Goal: Obtain resource: Obtain resource

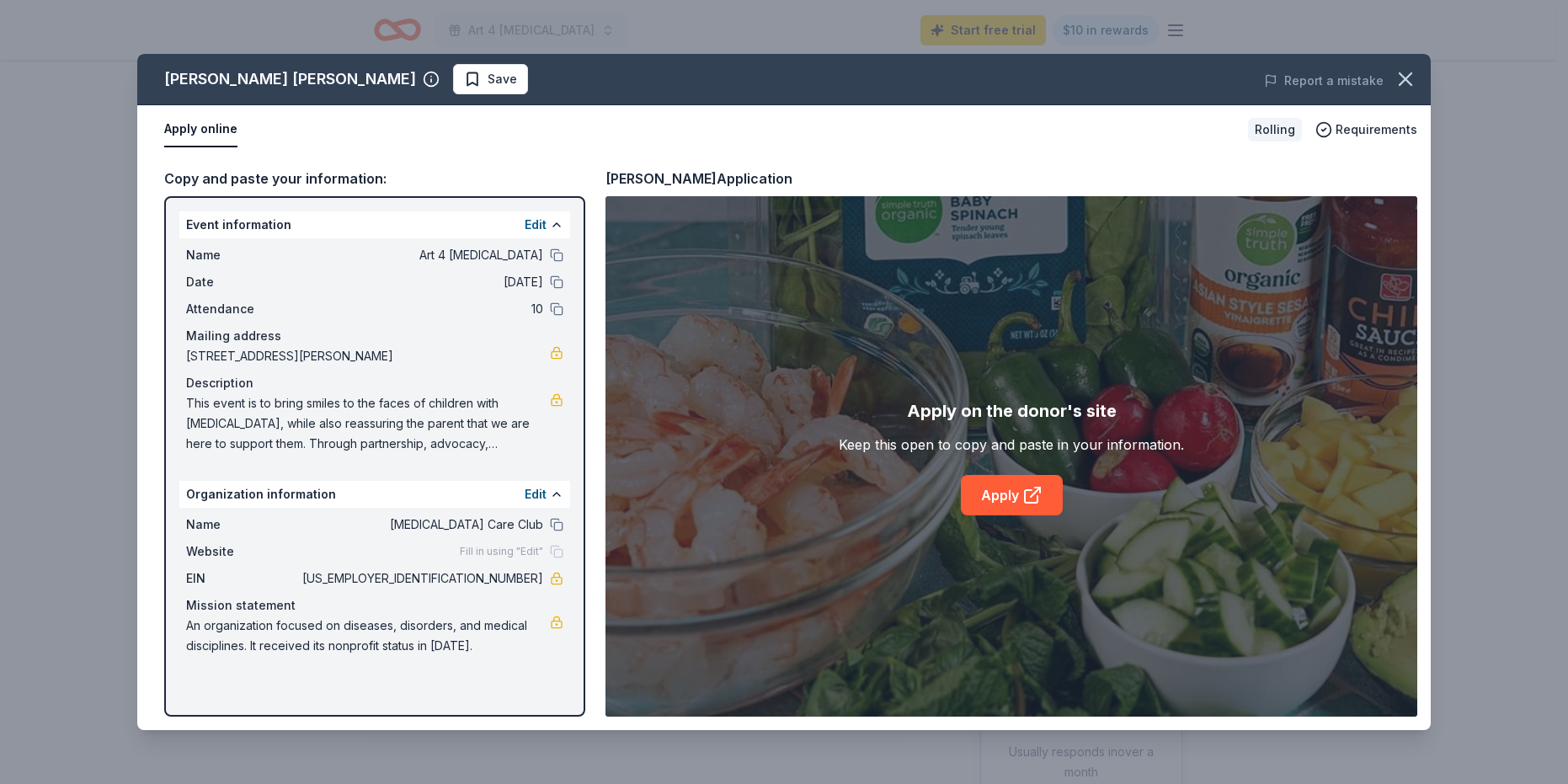
scroll to position [674, 0]
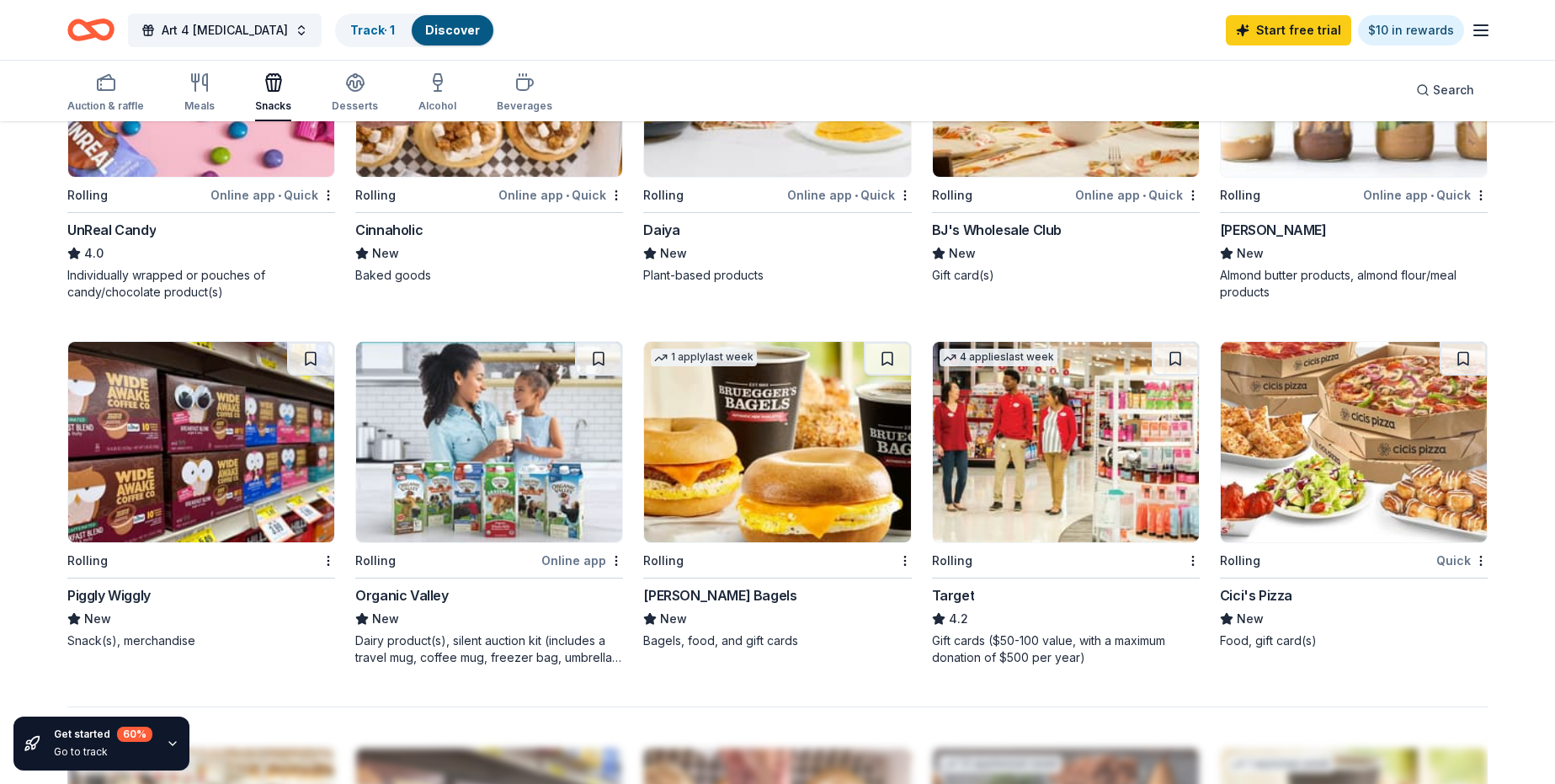
scroll to position [1094, 0]
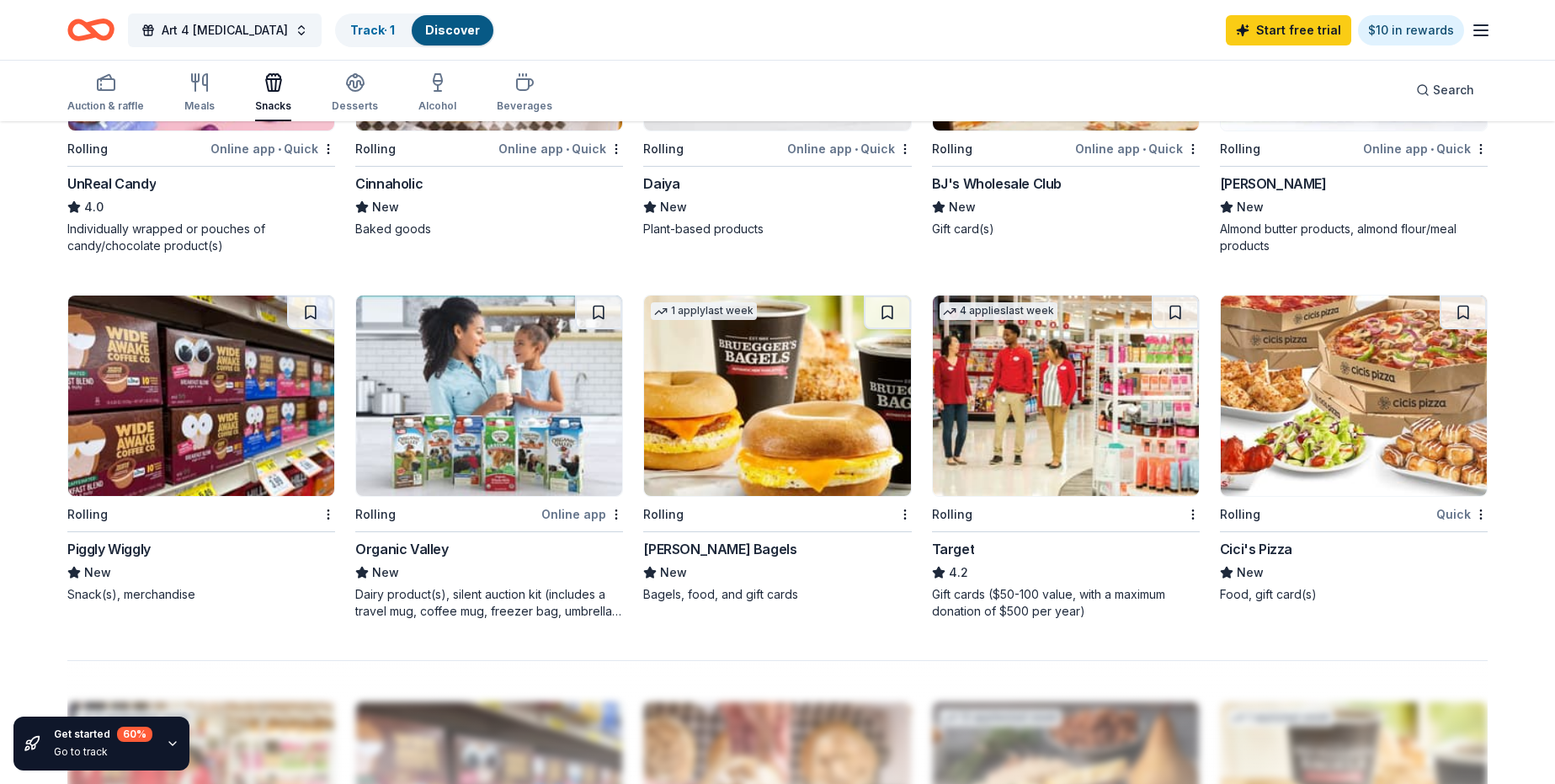
click at [1049, 418] on img at bounding box center [1065, 395] width 266 height 200
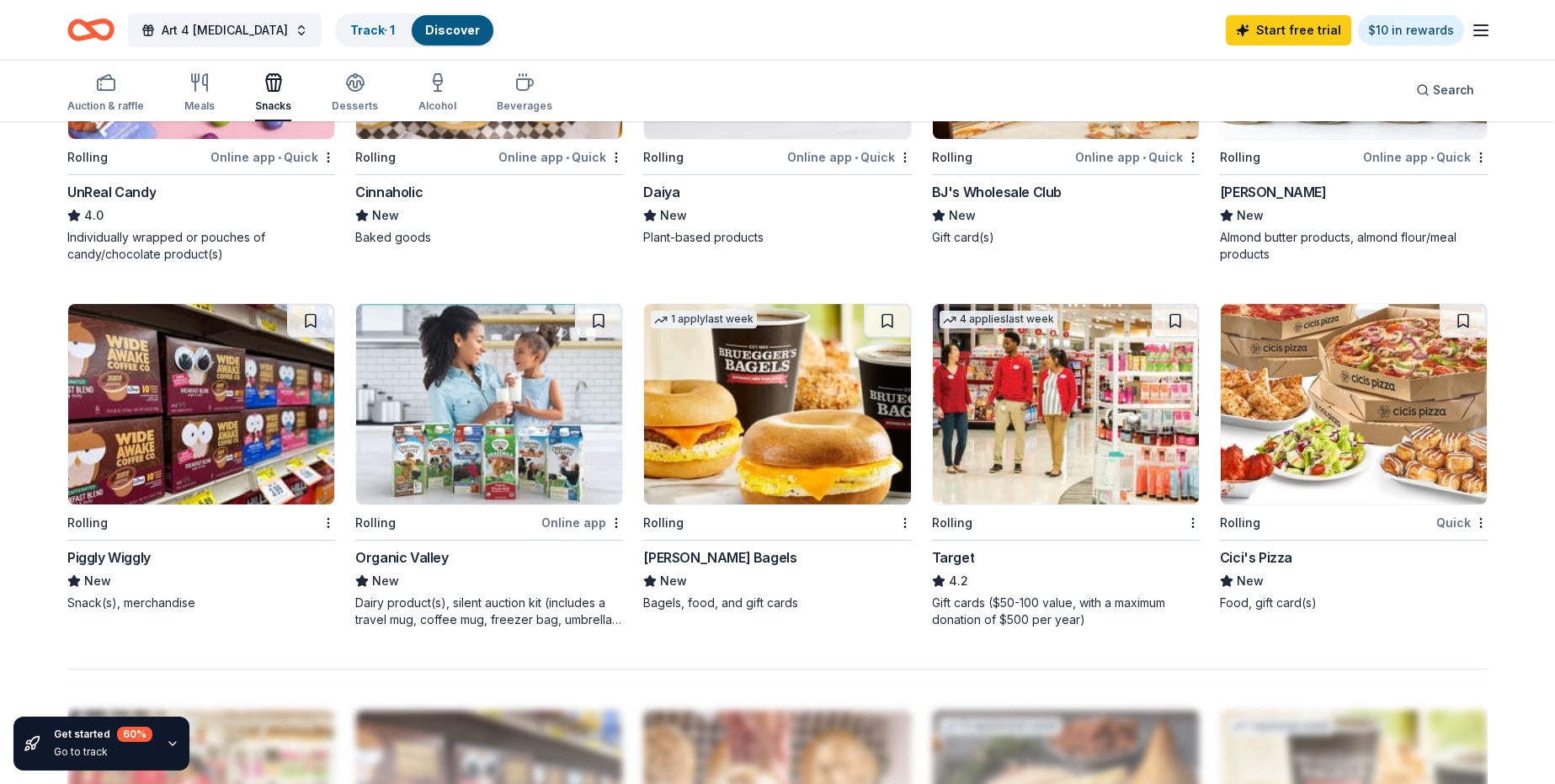
scroll to position [842, 0]
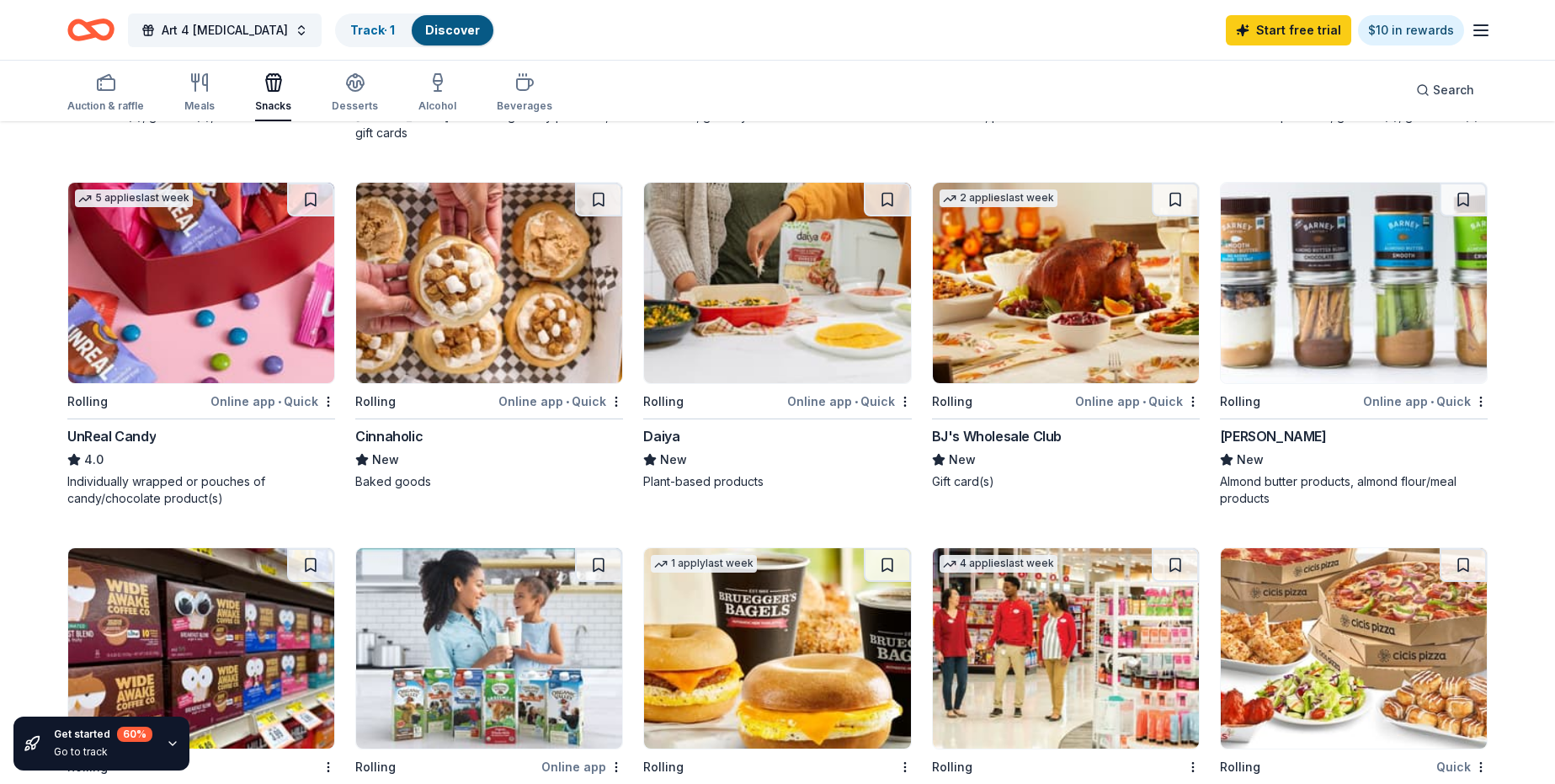
click at [1062, 309] on img at bounding box center [1065, 282] width 266 height 200
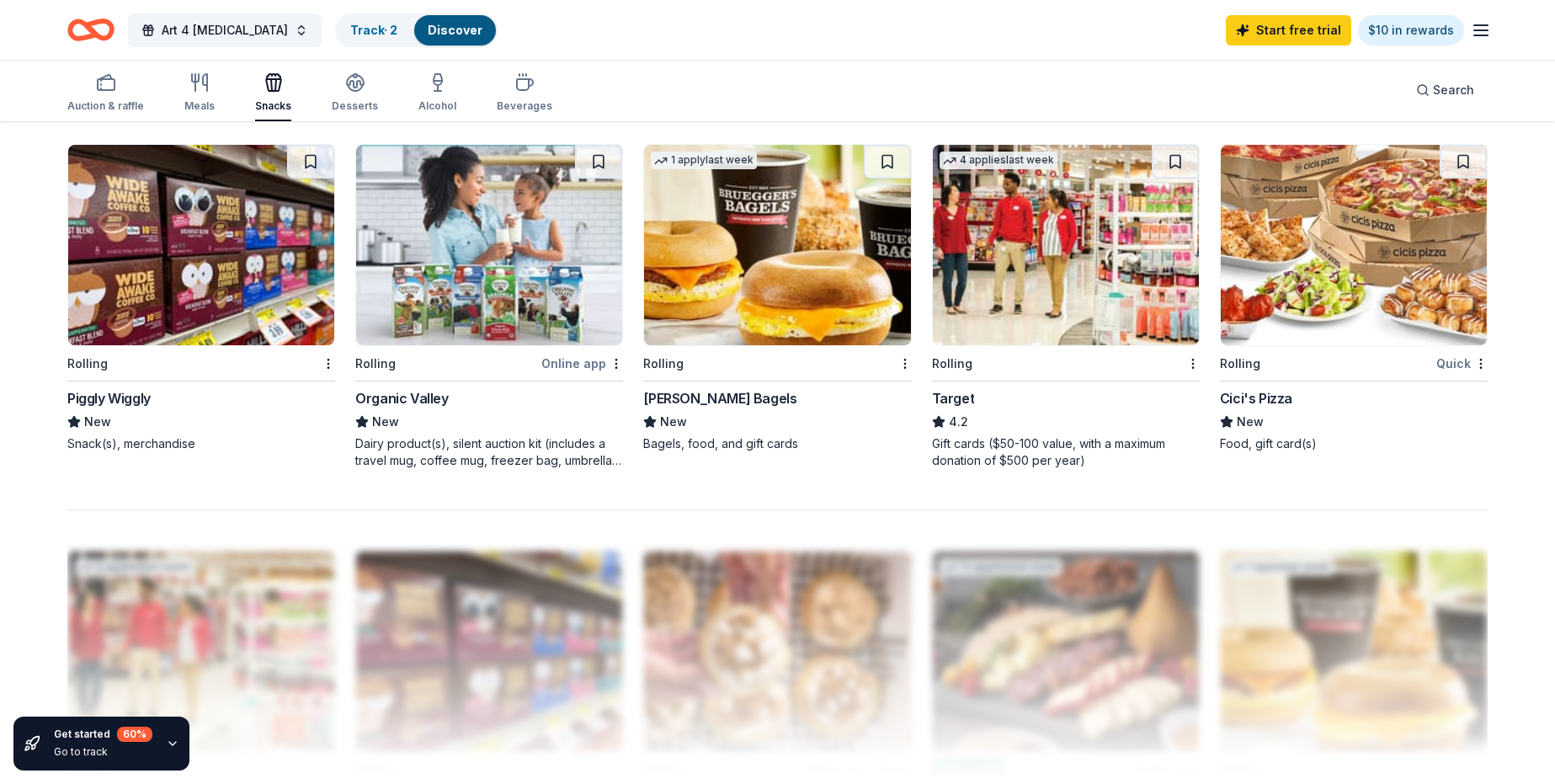
scroll to position [1347, 0]
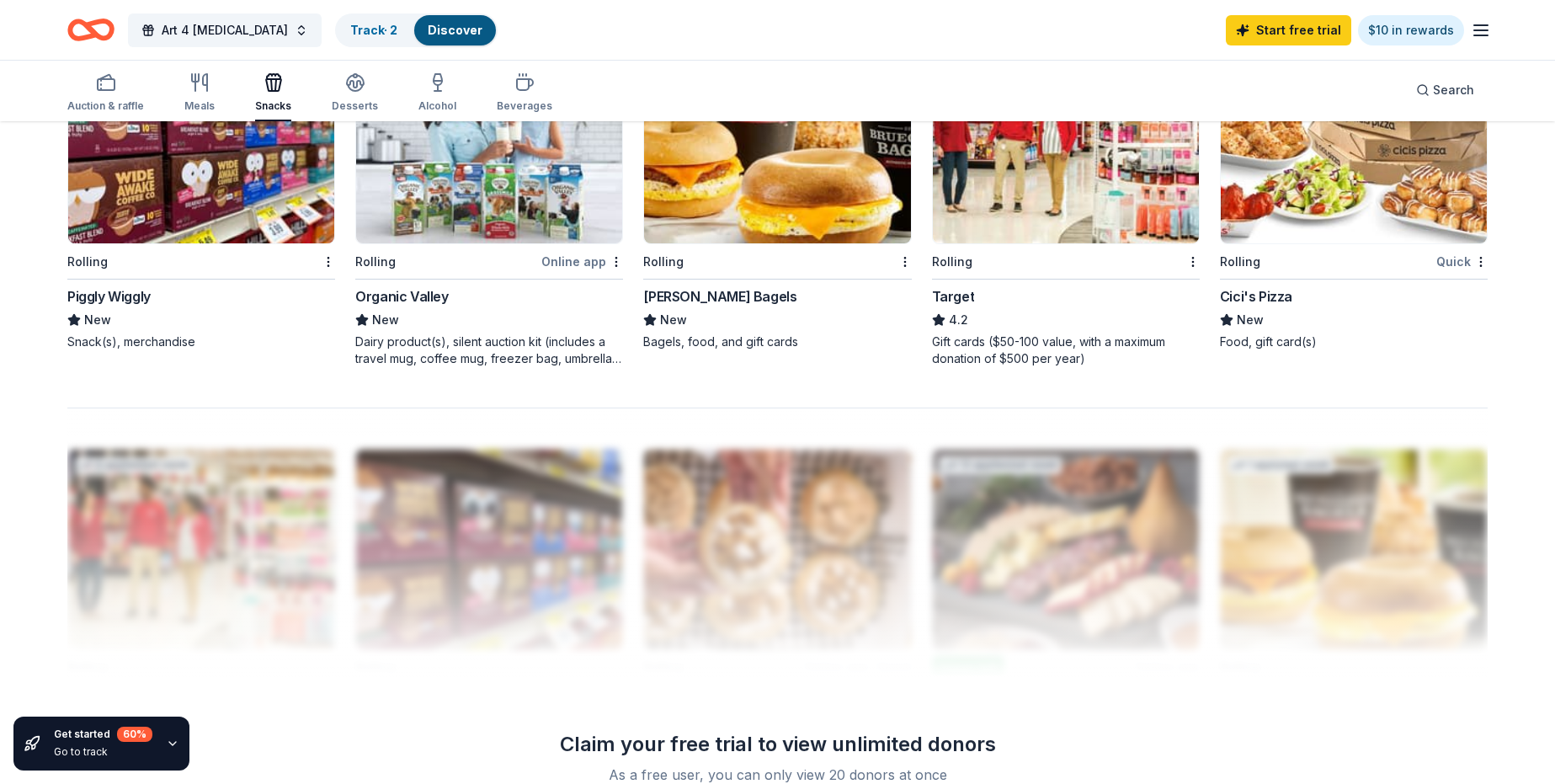
click at [1374, 220] on img at bounding box center [1353, 142] width 266 height 200
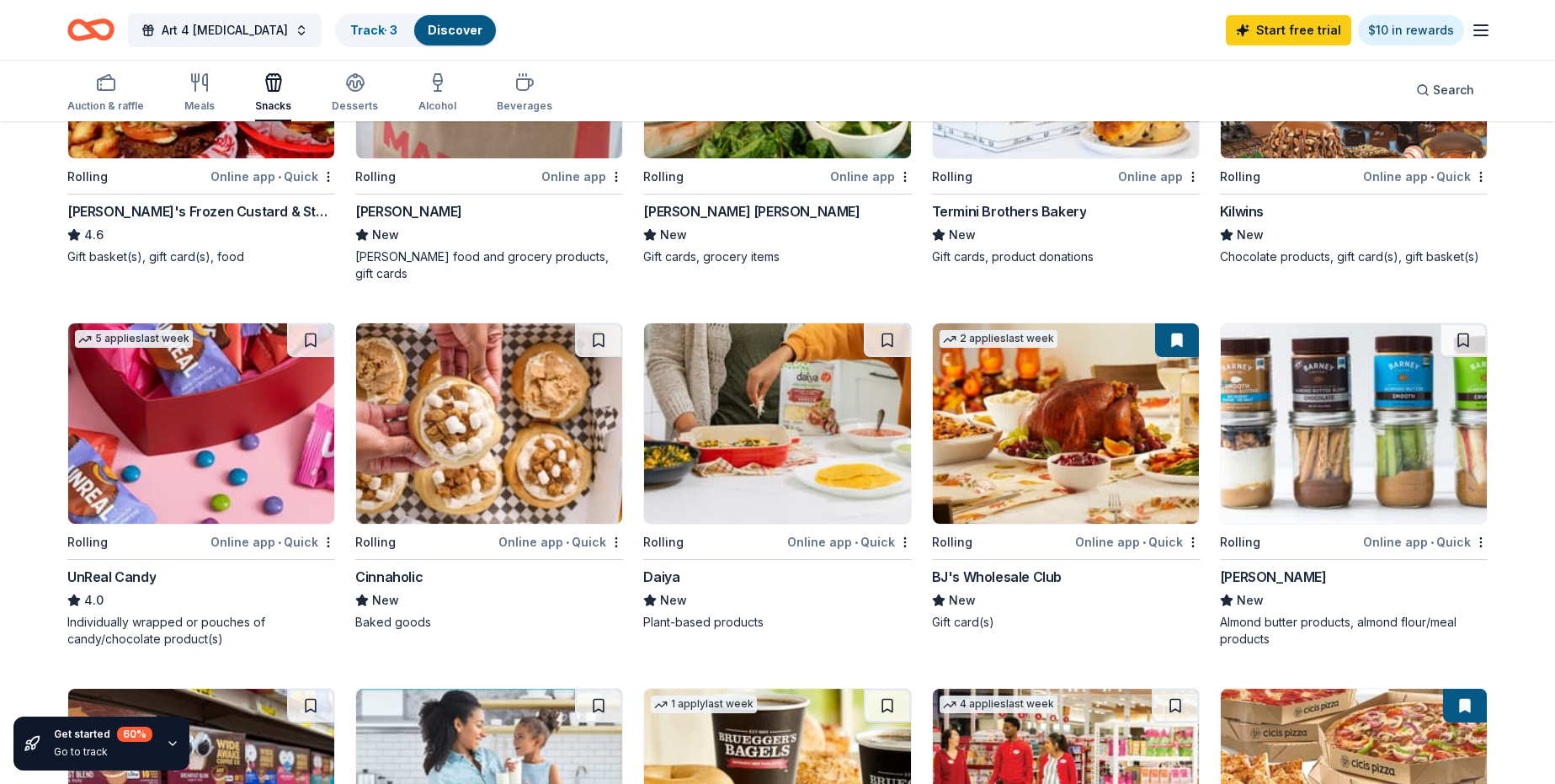
scroll to position [674, 0]
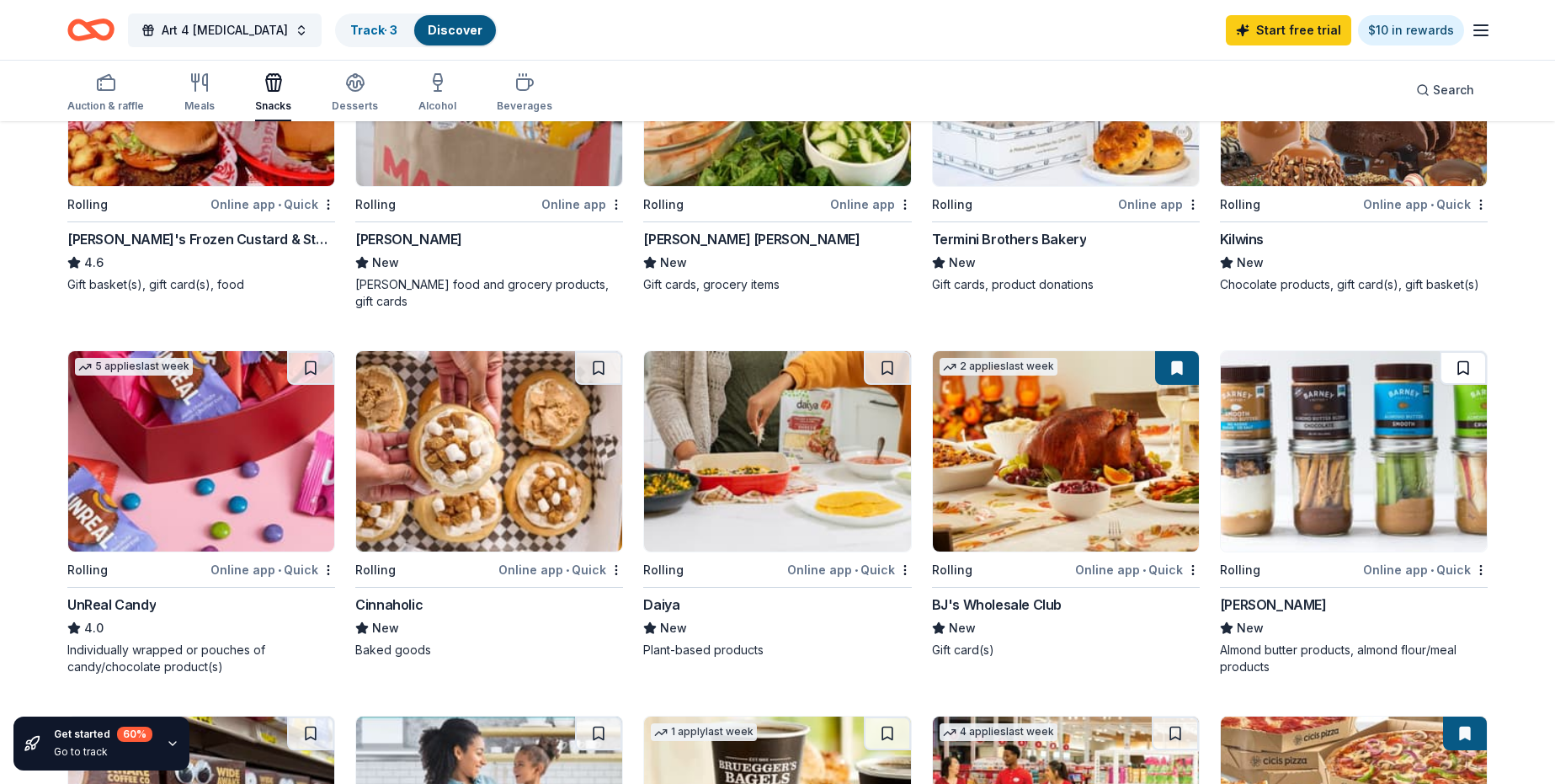
click at [1463, 351] on button at bounding box center [1463, 368] width 47 height 34
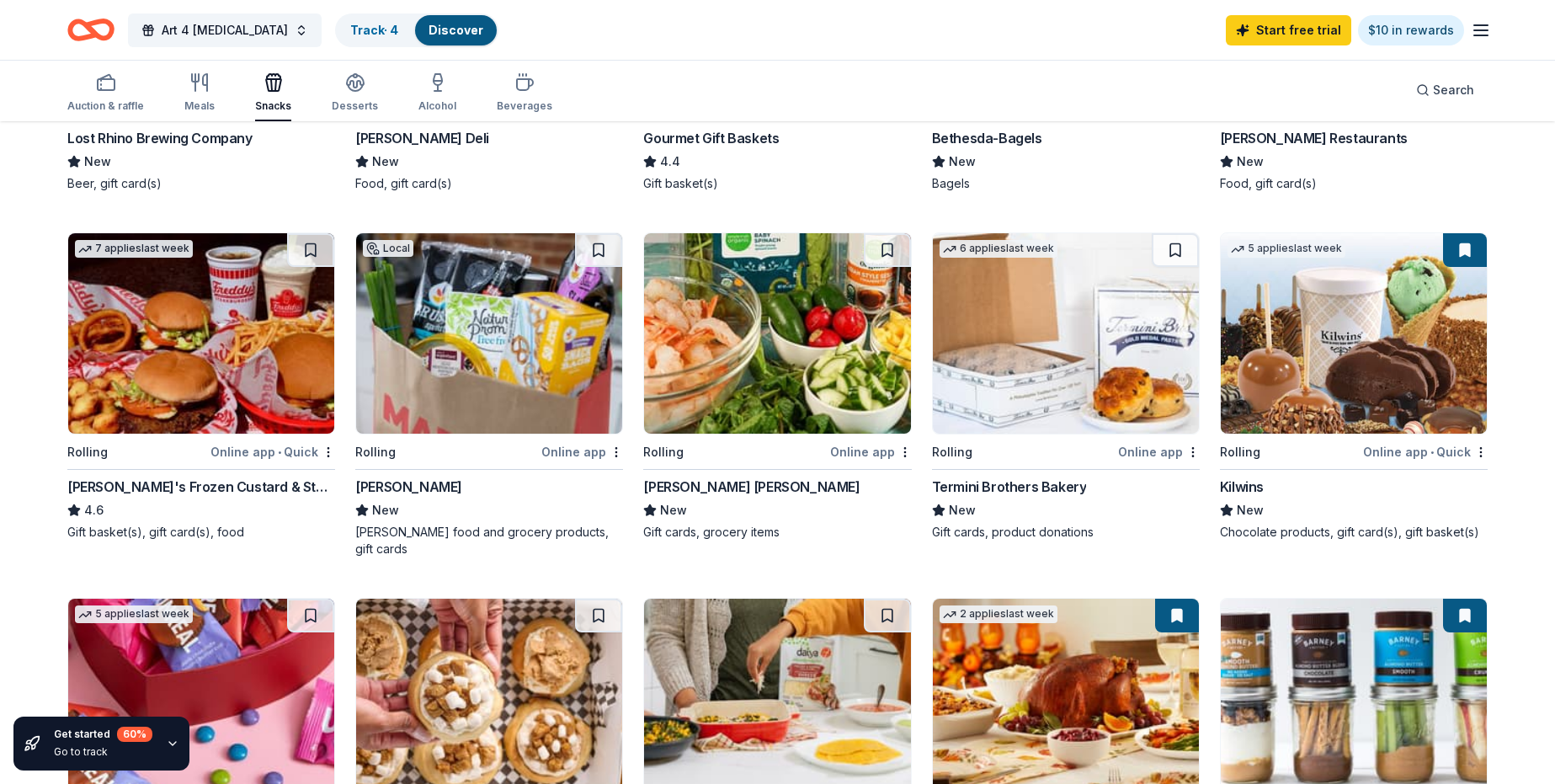
scroll to position [337, 0]
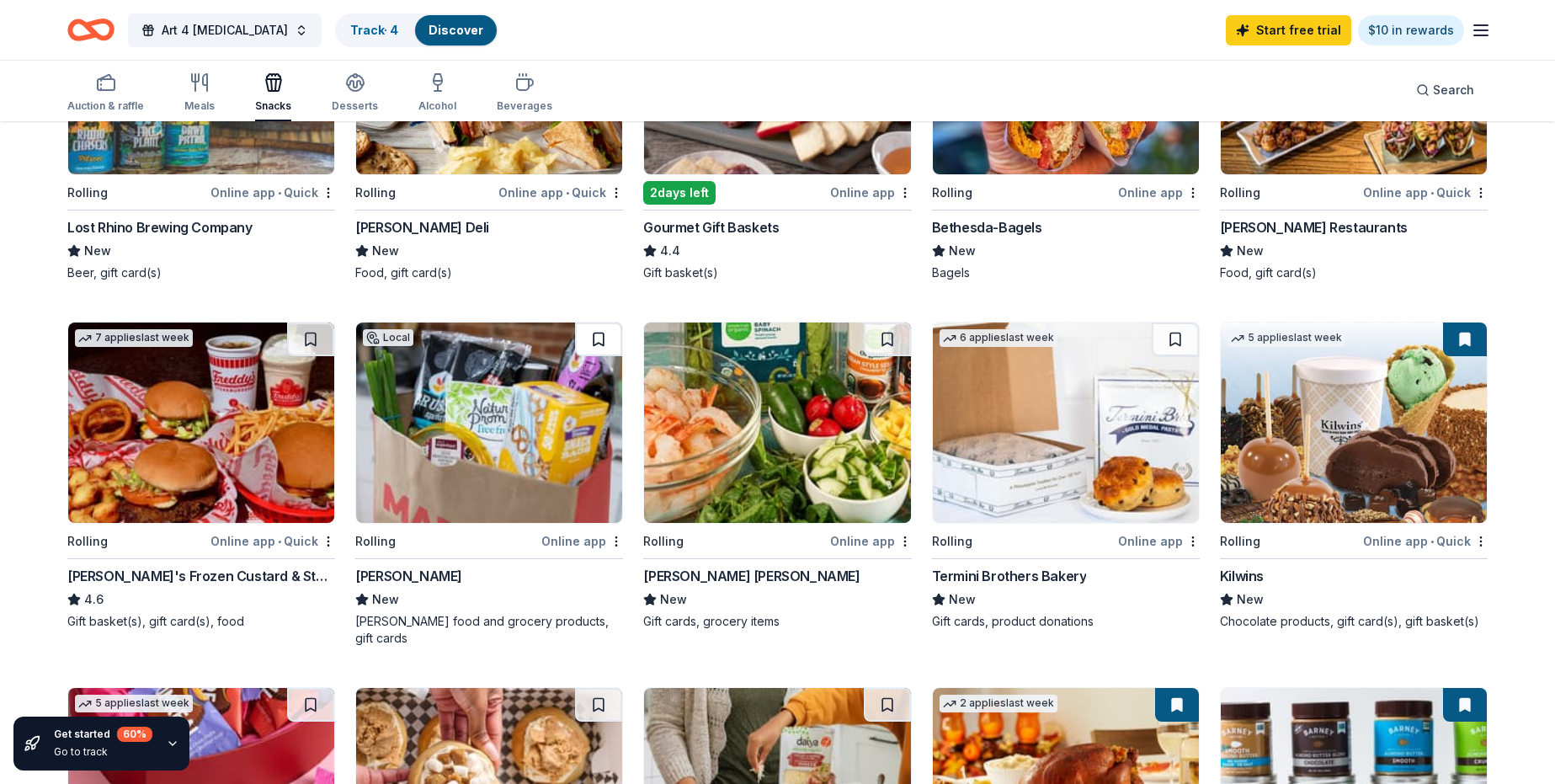
click at [595, 339] on button at bounding box center [598, 340] width 47 height 34
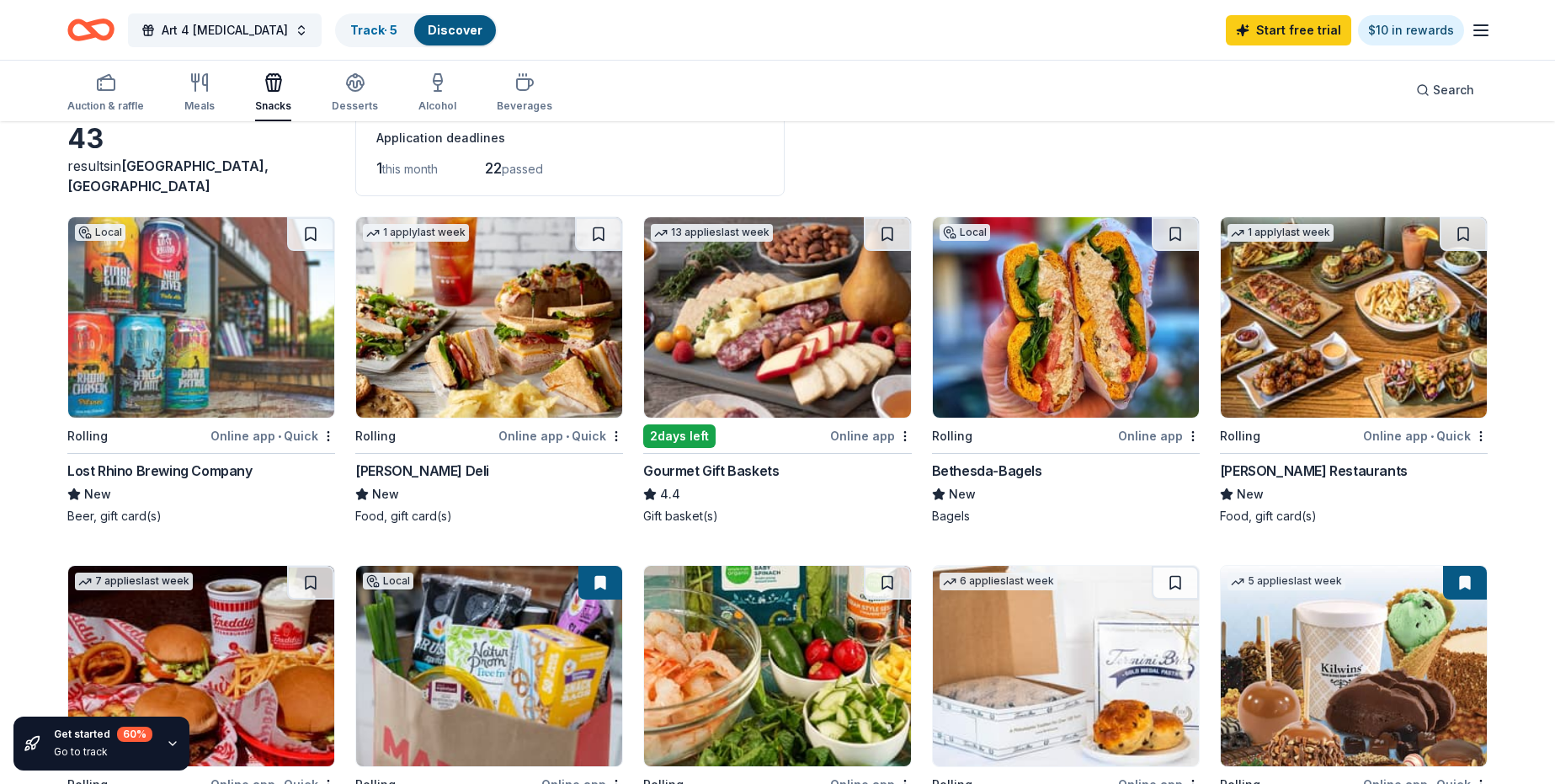
scroll to position [84, 0]
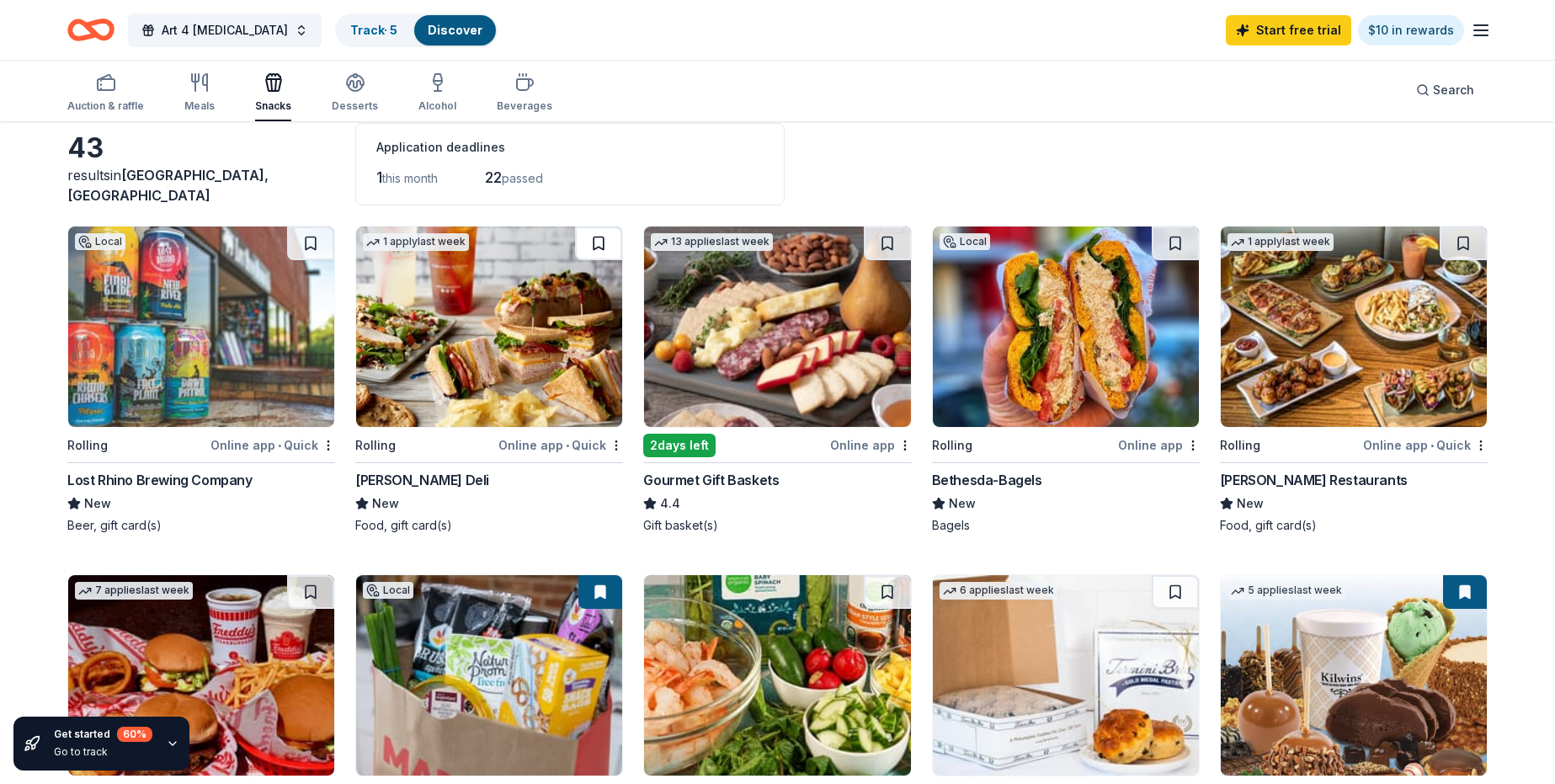
click at [596, 244] on button at bounding box center [598, 244] width 47 height 34
click at [1463, 243] on button at bounding box center [1463, 244] width 47 height 34
click at [122, 92] on div "Auction & raffle" at bounding box center [106, 92] width 76 height 40
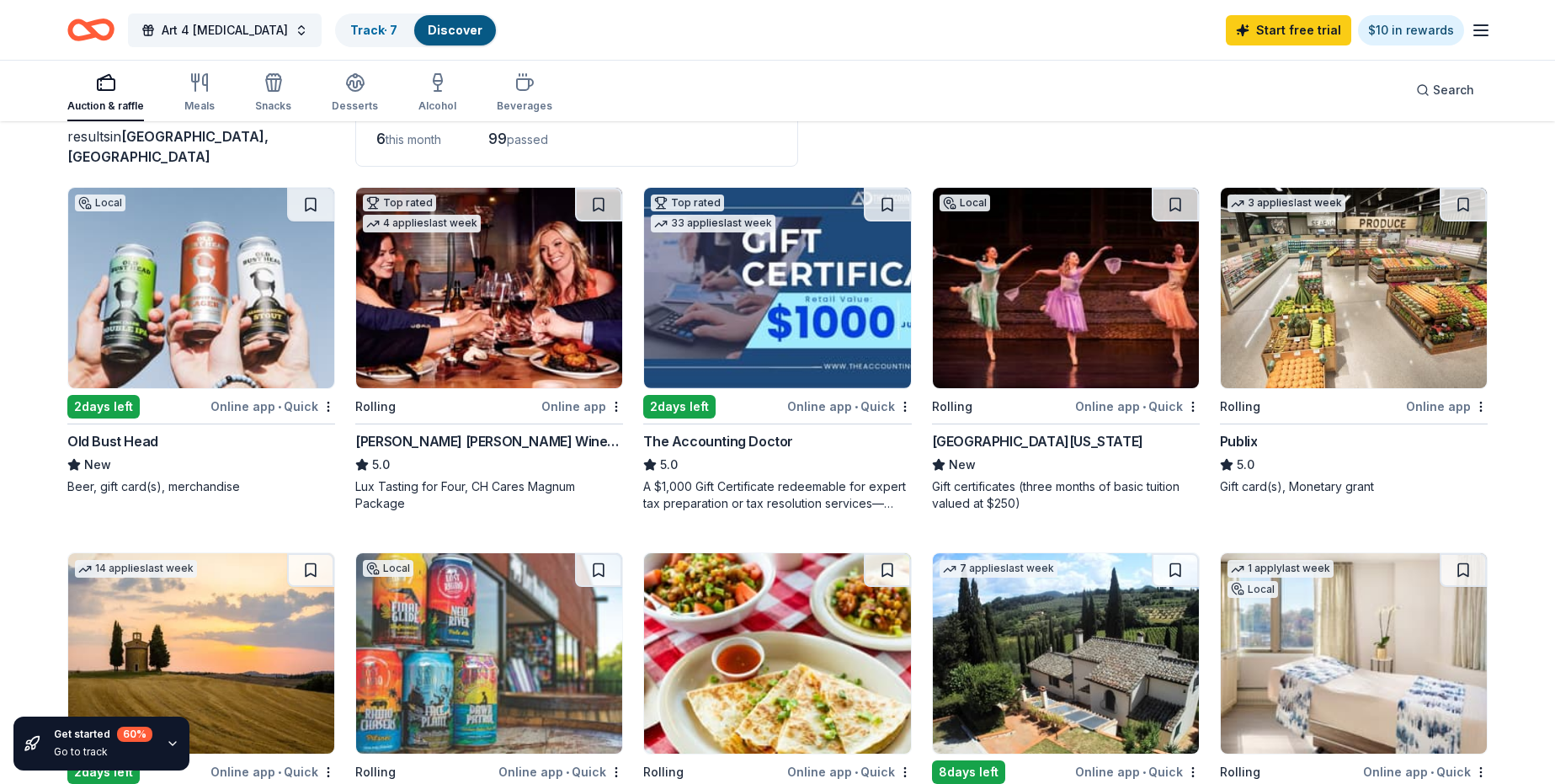
scroll to position [168, 0]
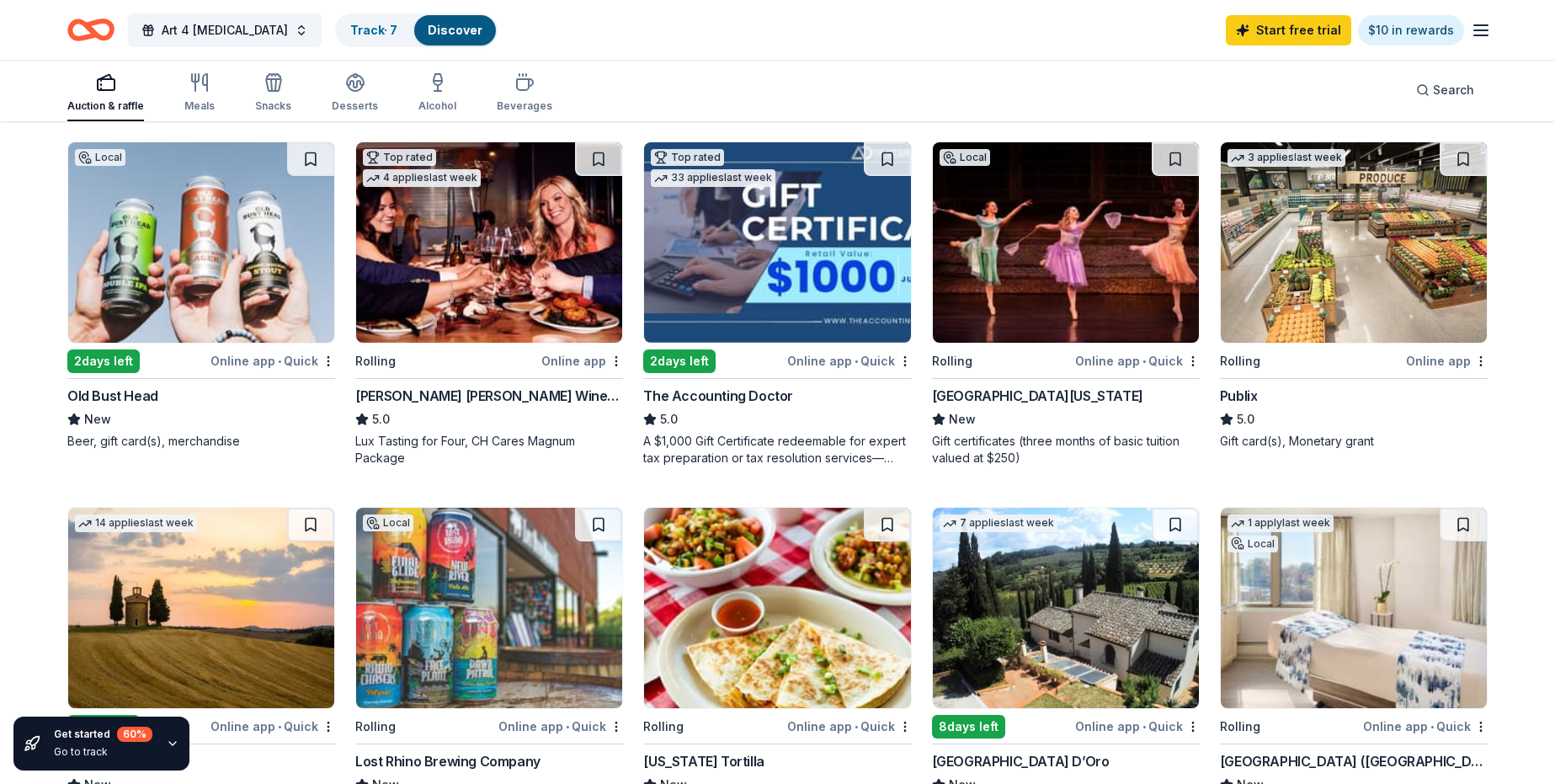
click at [1348, 277] on img at bounding box center [1353, 242] width 266 height 200
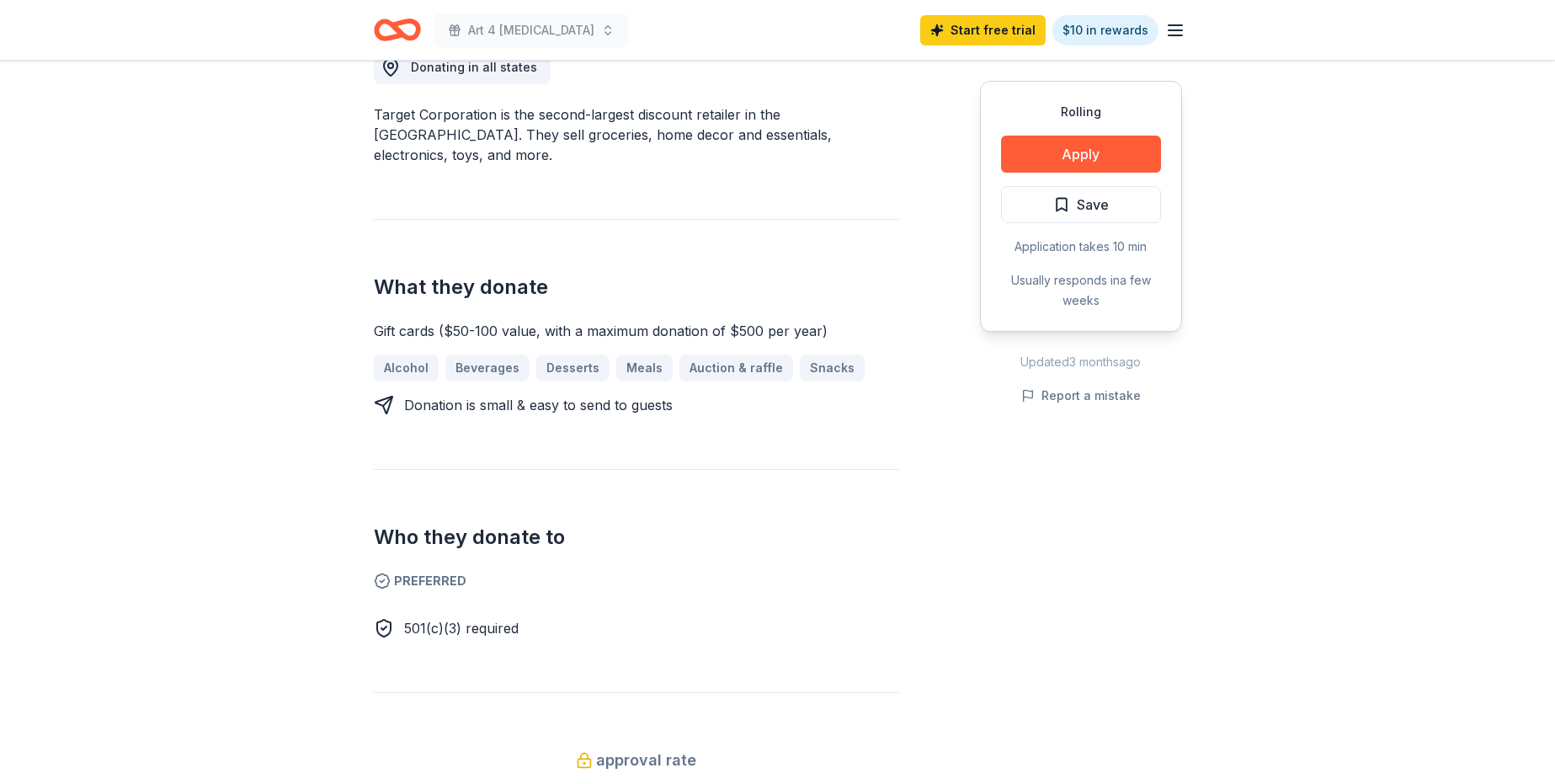
scroll to position [505, 0]
click at [1109, 156] on button "Apply" at bounding box center [1081, 154] width 160 height 37
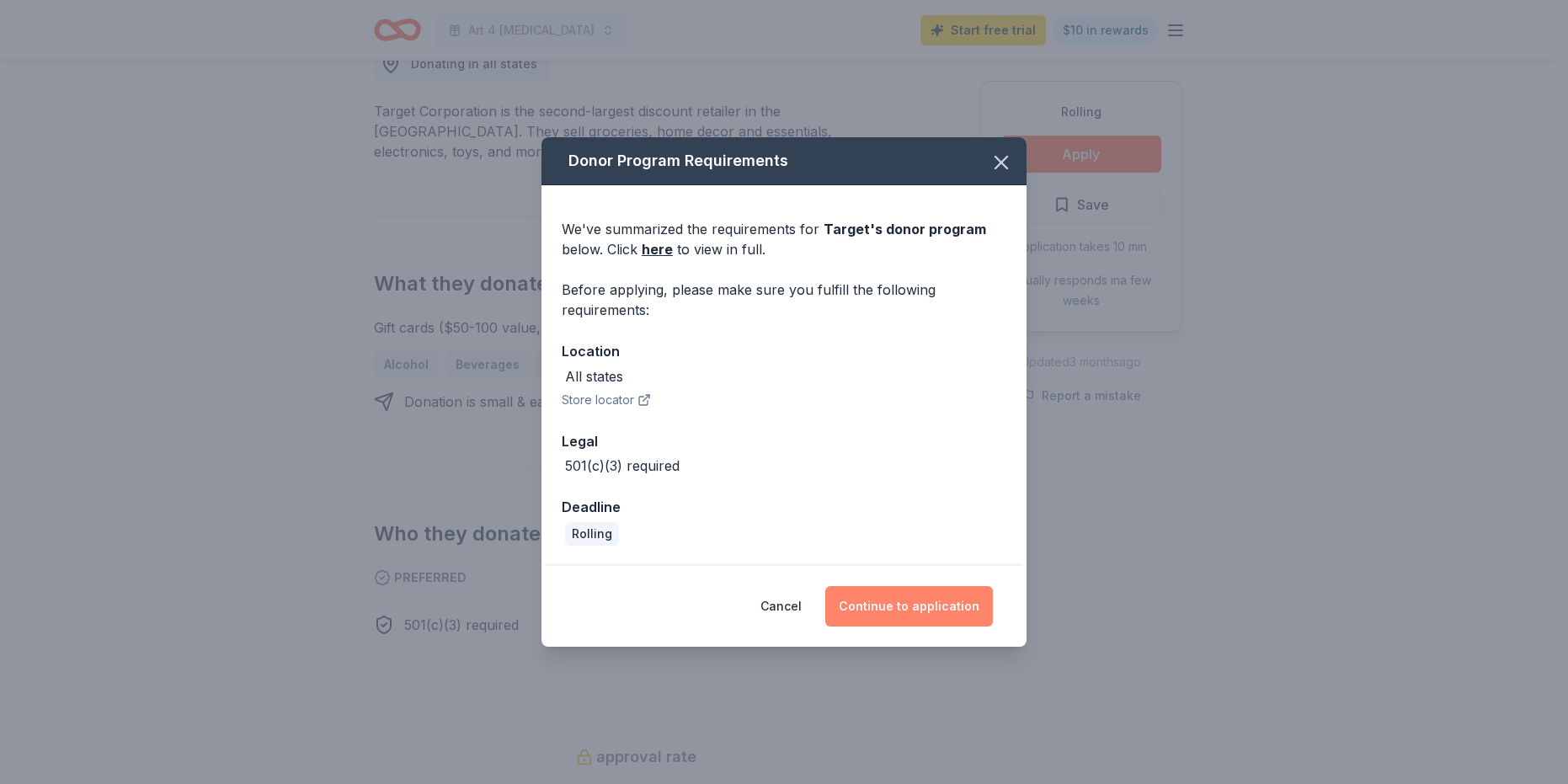
click at [944, 614] on button "Continue to application" at bounding box center [909, 605] width 167 height 40
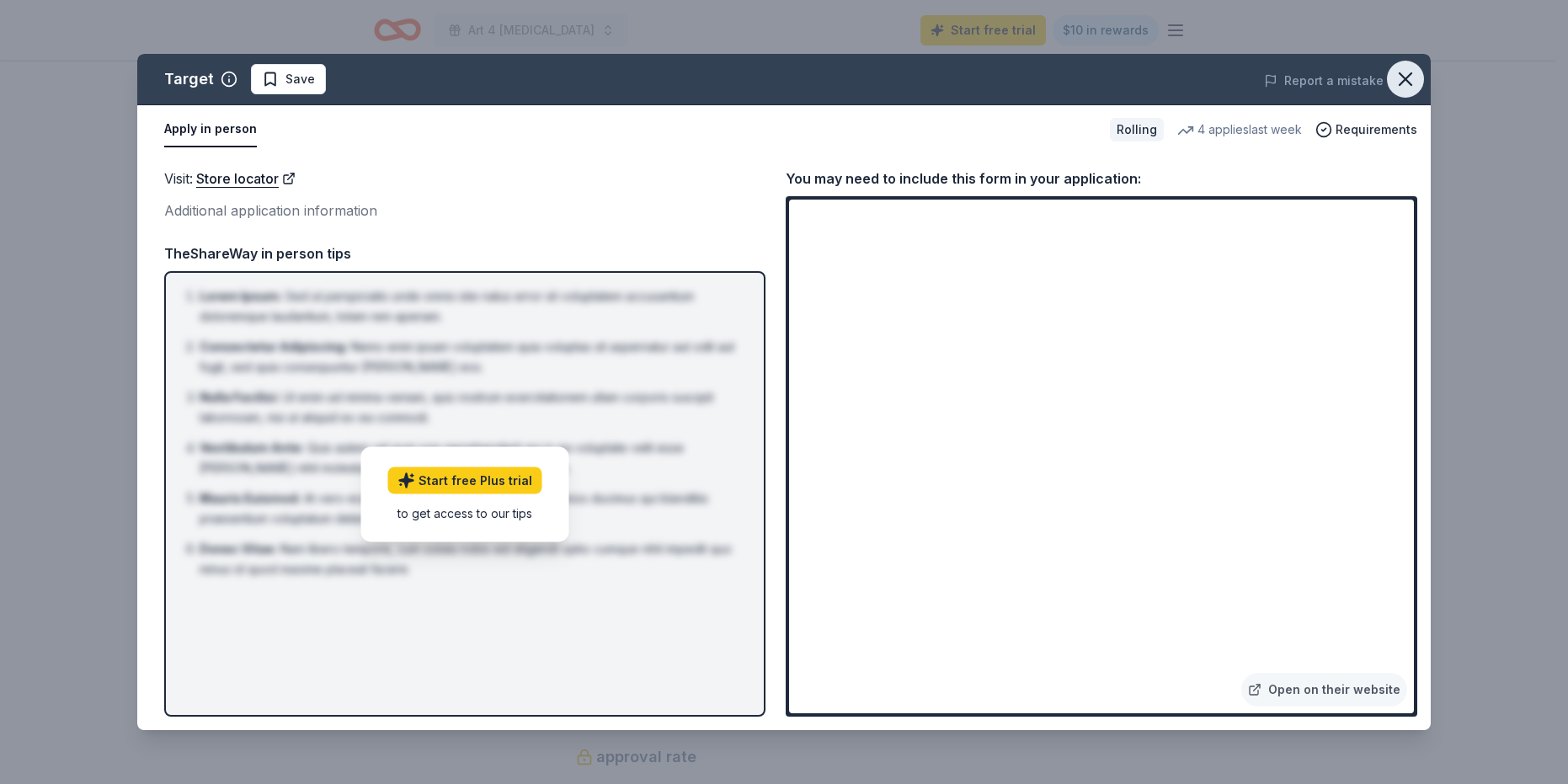
click at [1403, 75] on icon "button" at bounding box center [1405, 79] width 24 height 24
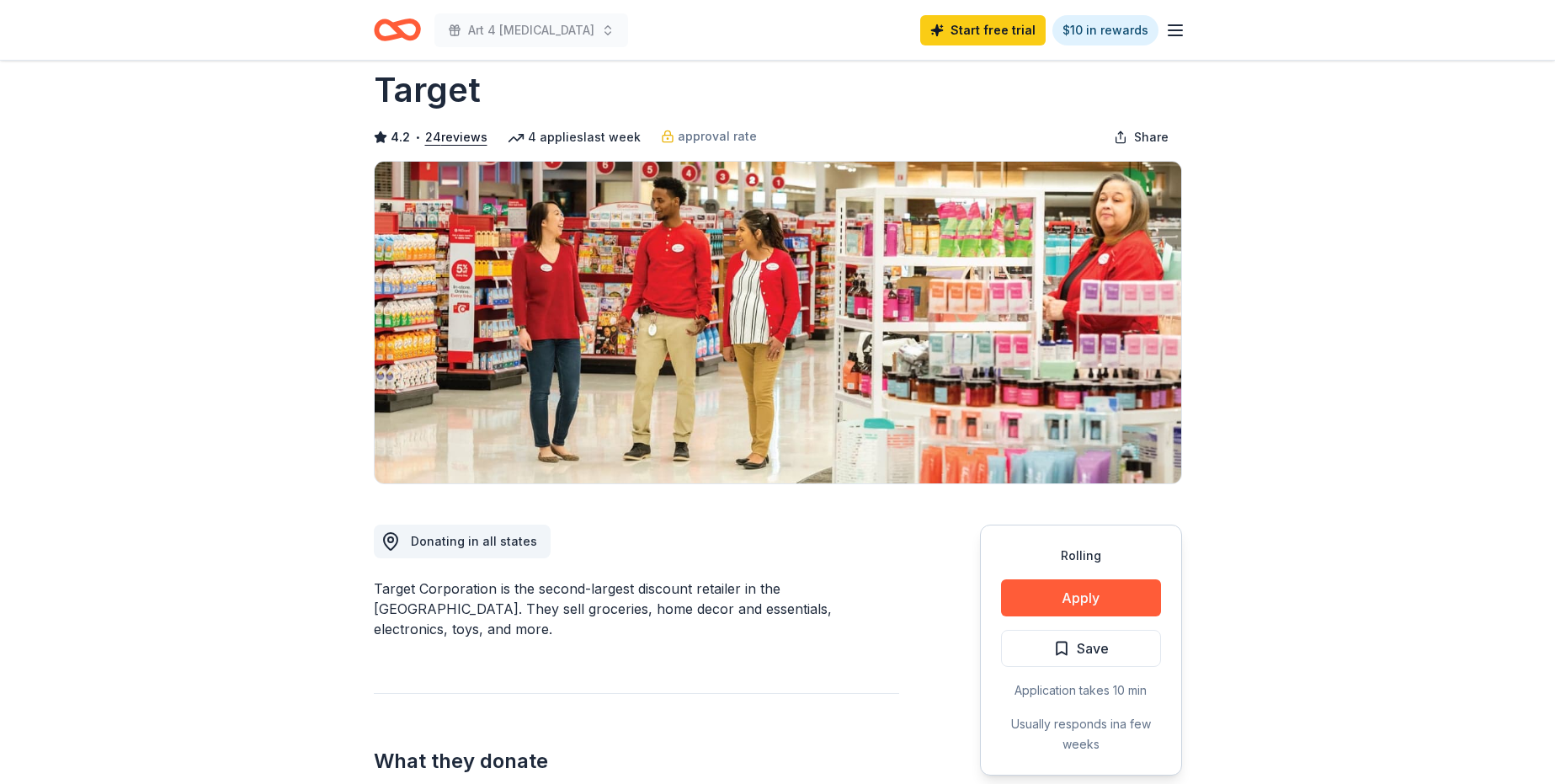
scroll to position [0, 0]
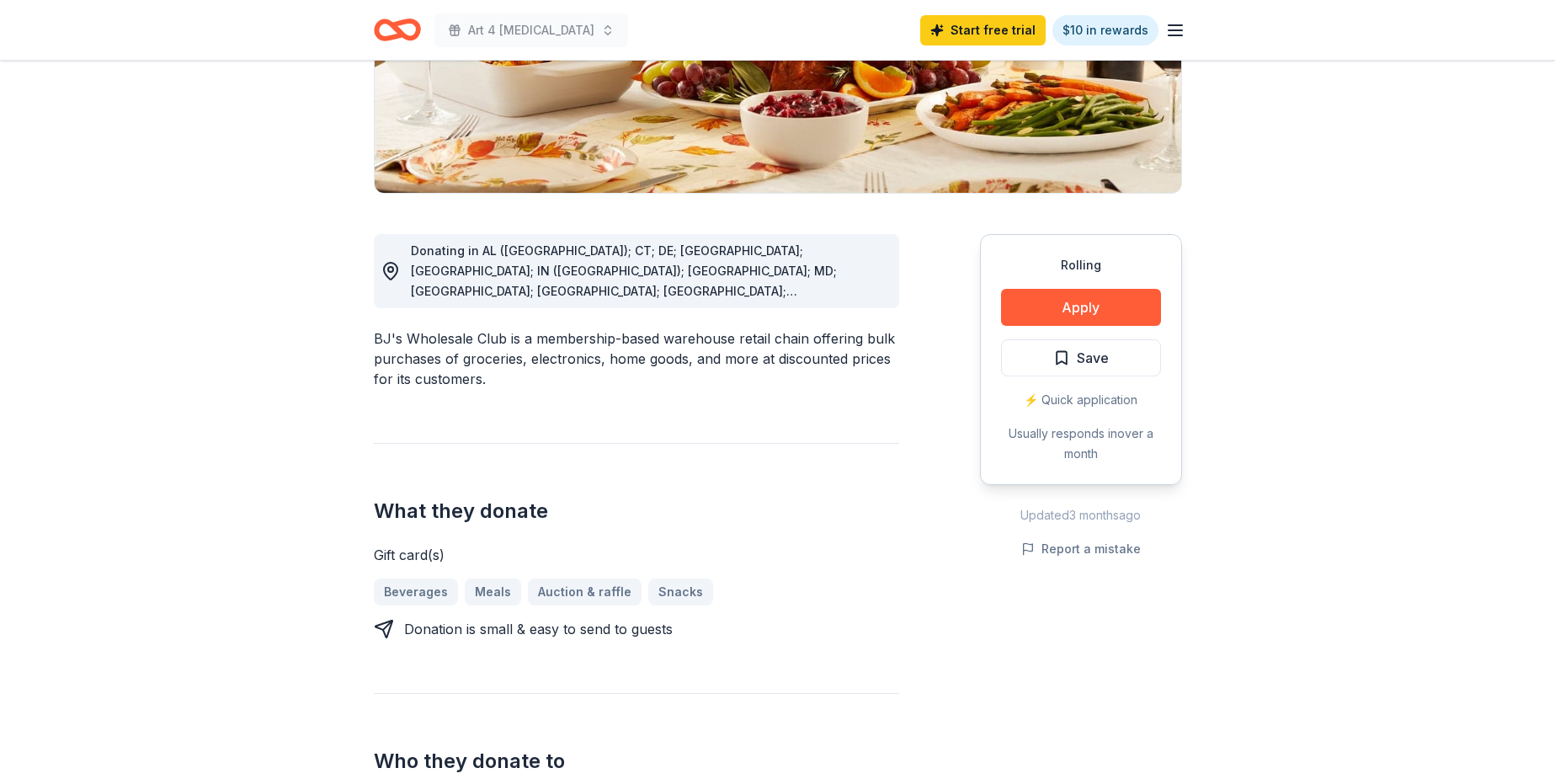
scroll to position [420, 0]
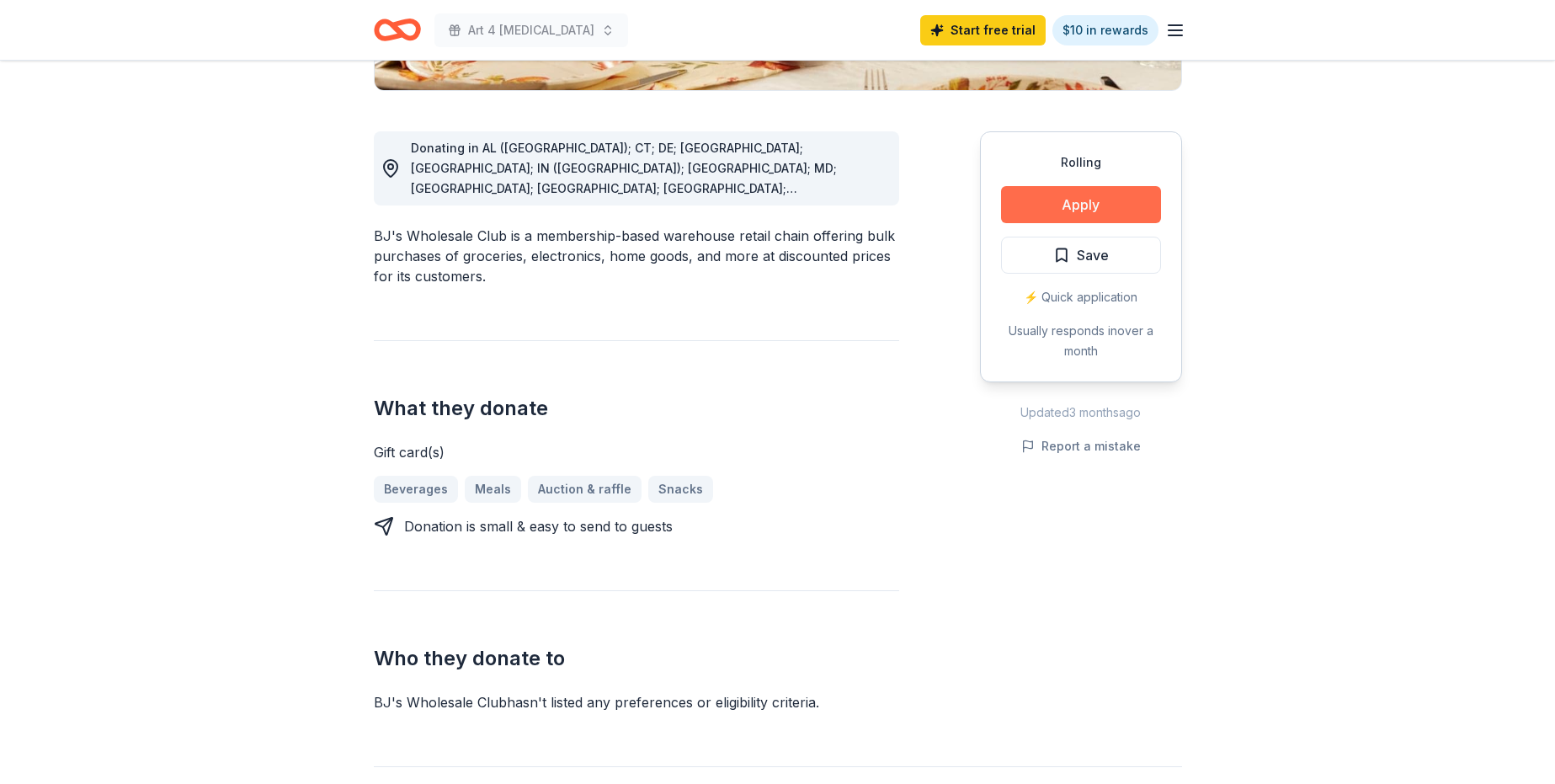
click at [1092, 201] on button "Apply" at bounding box center [1081, 204] width 160 height 37
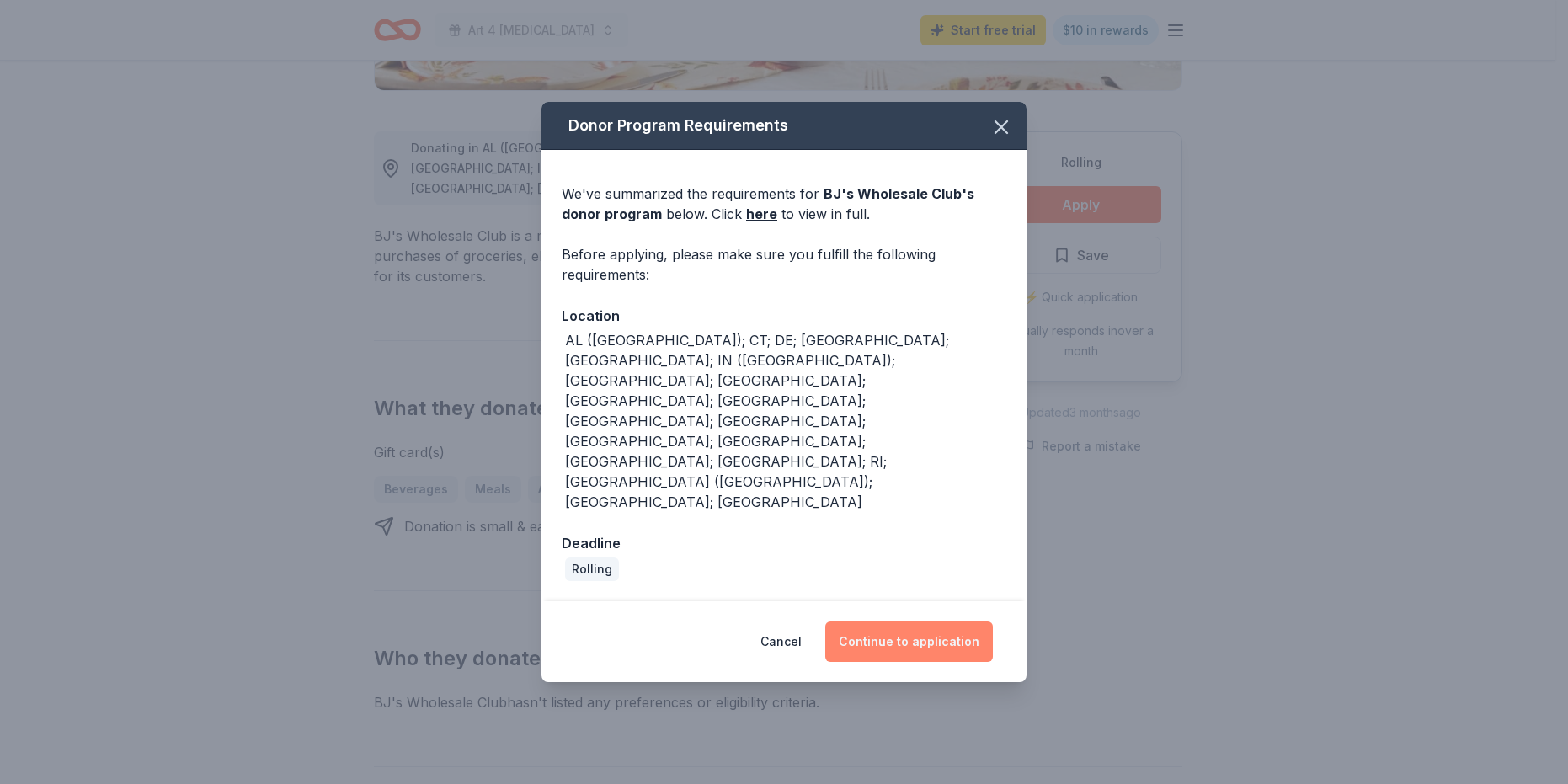
click at [911, 621] on button "Continue to application" at bounding box center [909, 641] width 167 height 40
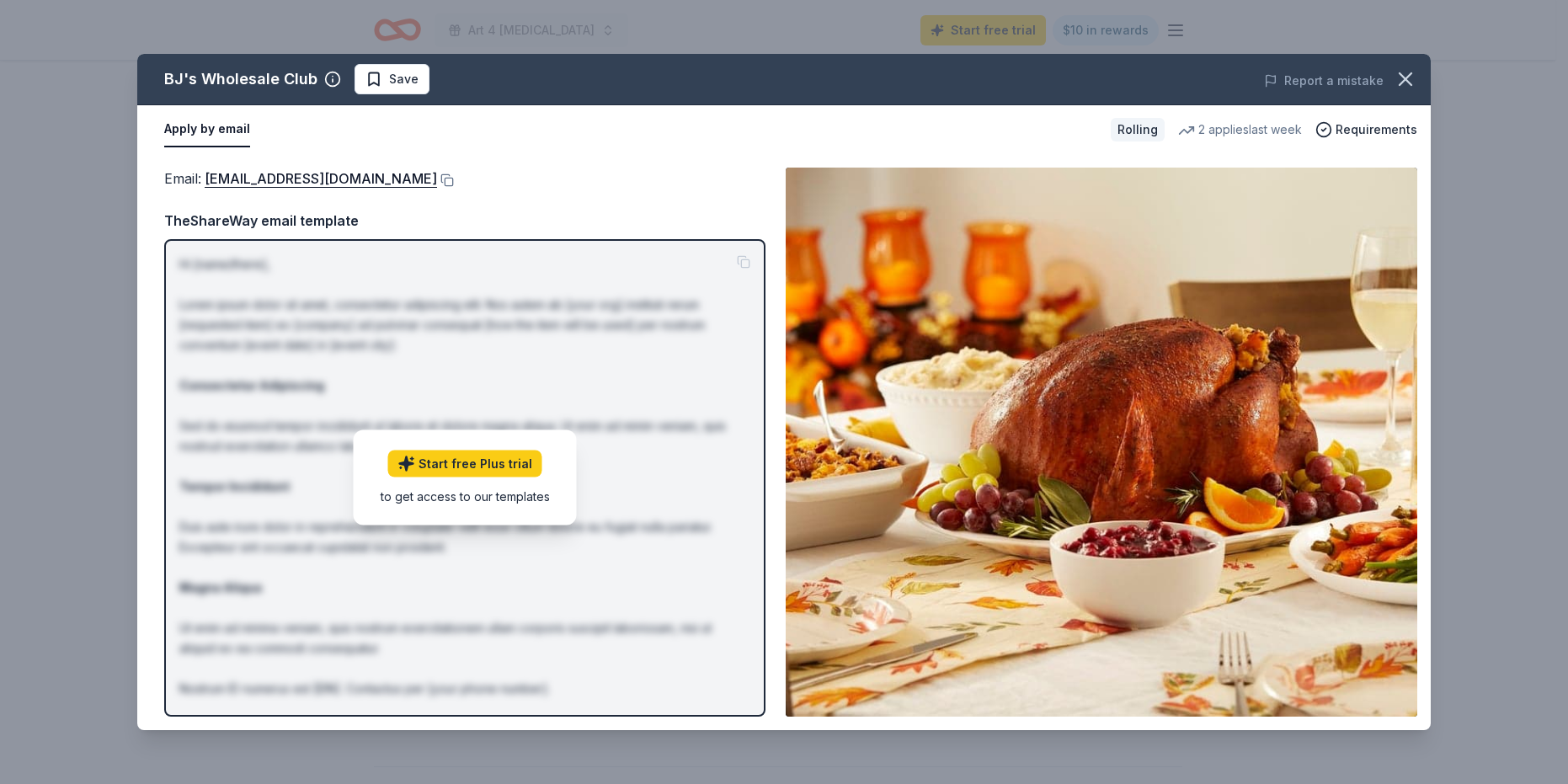
click at [1080, 146] on div "Apply by email" at bounding box center [631, 130] width 933 height 36
click at [1414, 76] on icon "button" at bounding box center [1405, 79] width 24 height 24
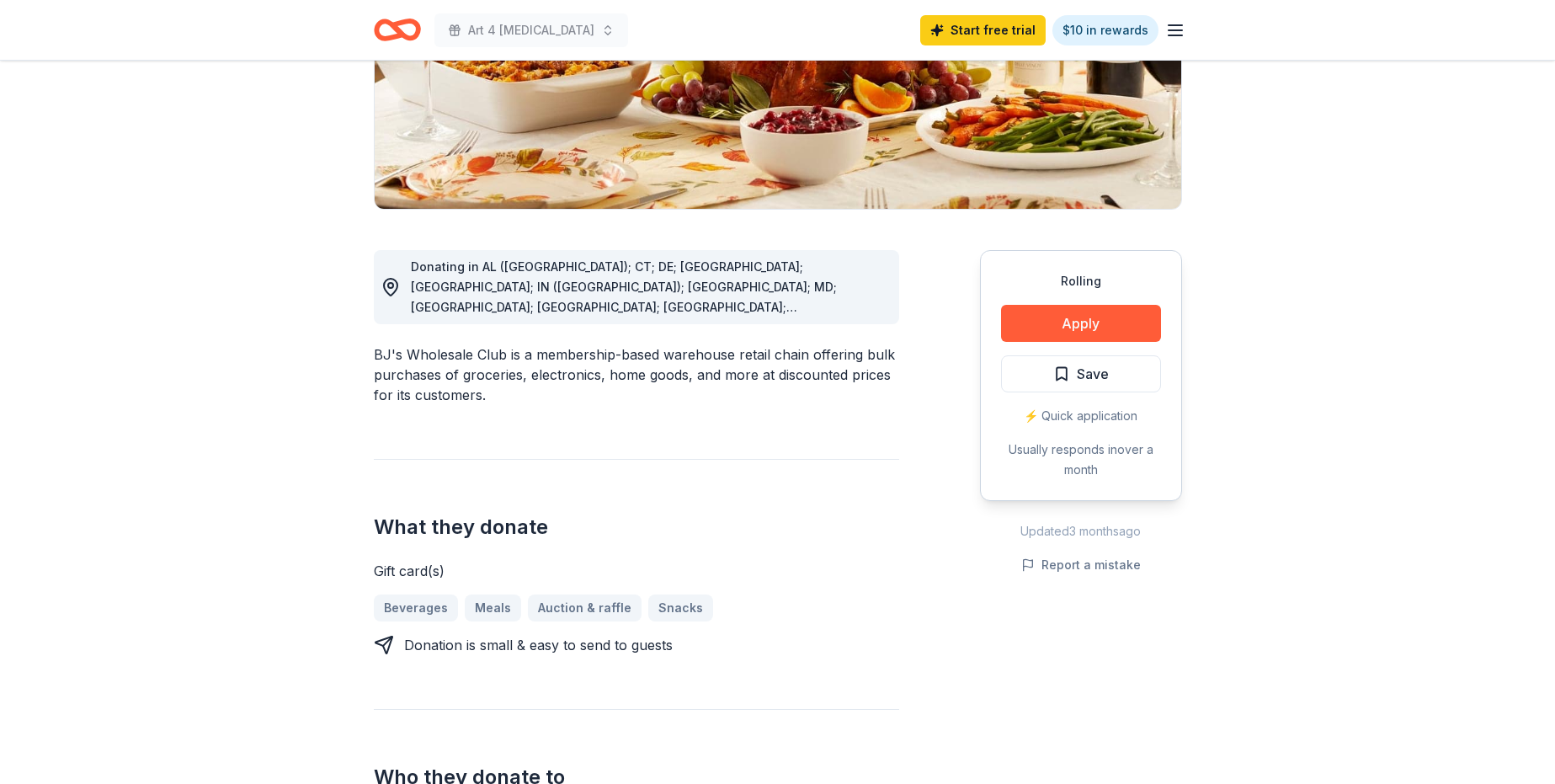
scroll to position [337, 0]
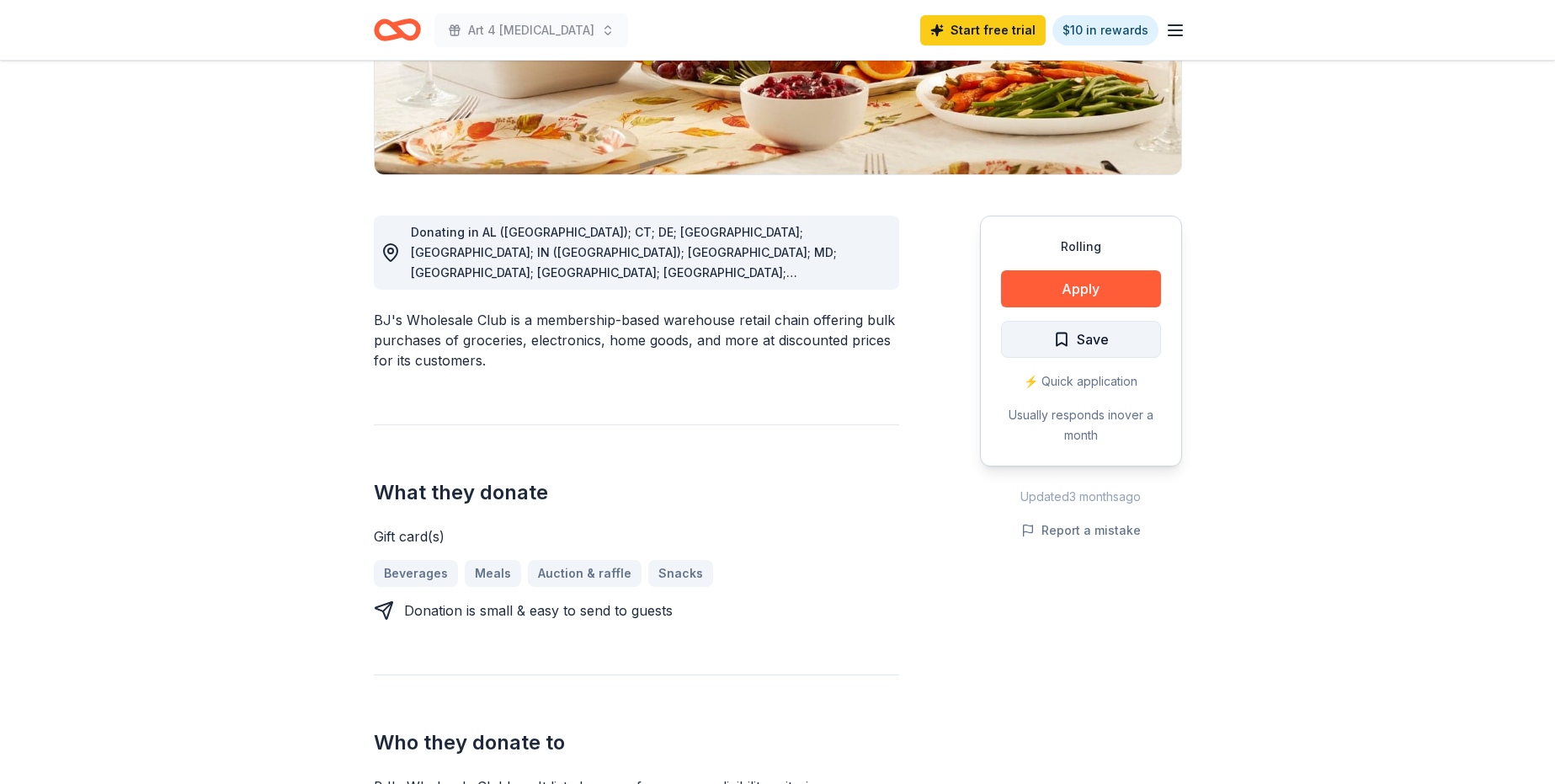
click at [1061, 340] on span "Save" at bounding box center [1081, 339] width 55 height 22
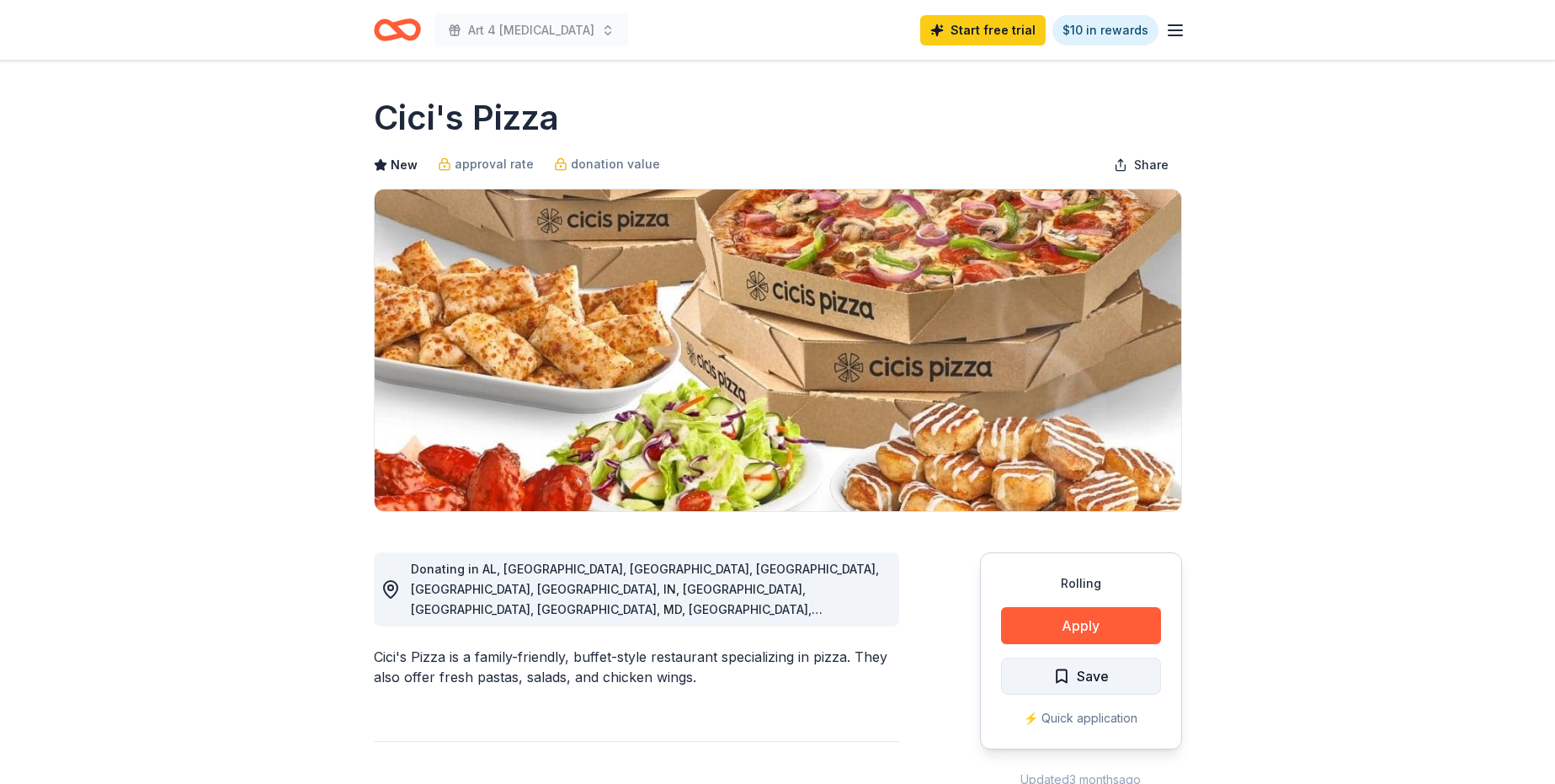
click at [1055, 676] on span "Save" at bounding box center [1081, 676] width 55 height 22
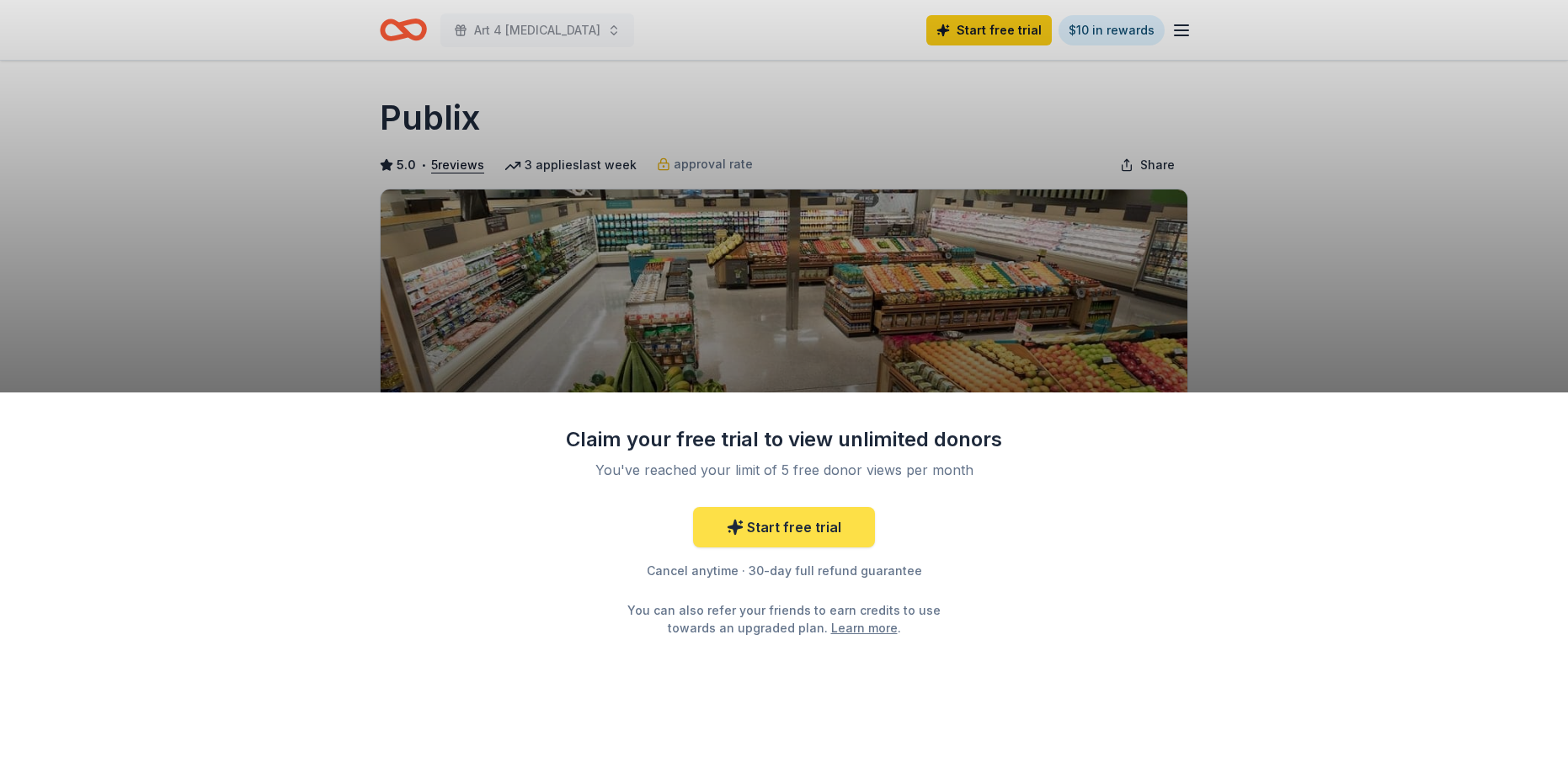
click at [802, 527] on link "Start free trial" at bounding box center [784, 526] width 182 height 40
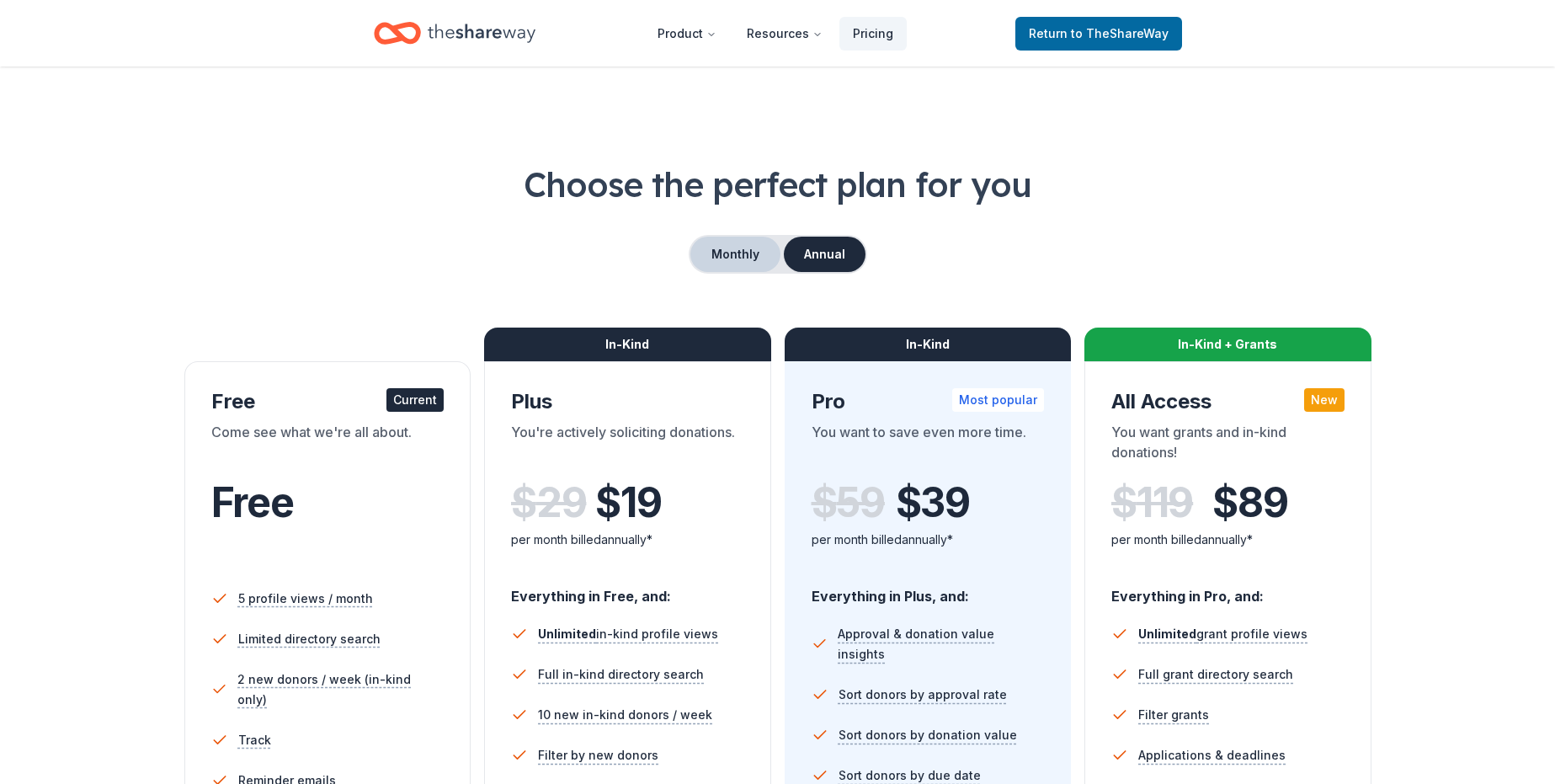
click at [733, 257] on button "Monthly" at bounding box center [735, 254] width 90 height 36
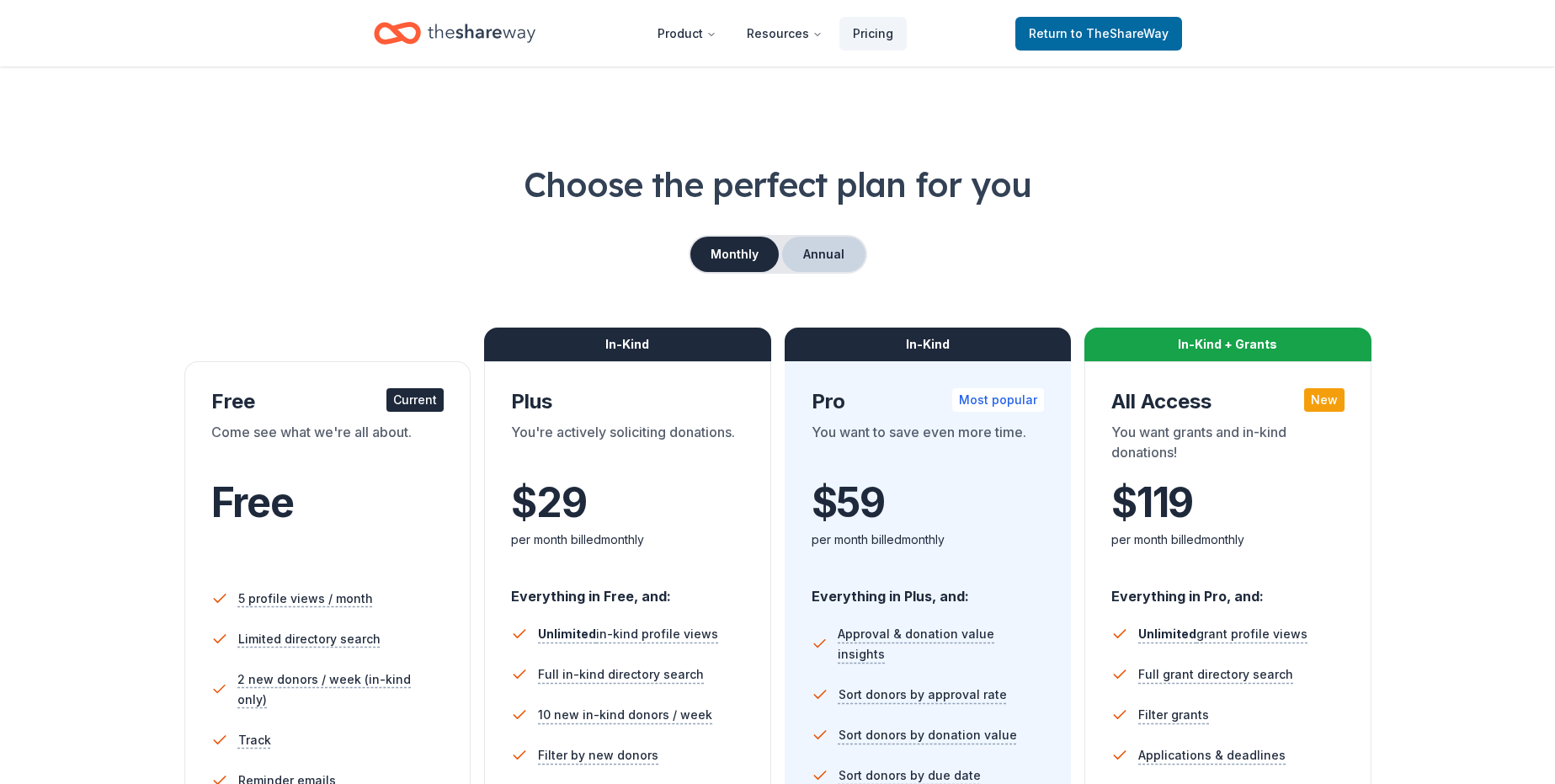
click at [817, 259] on button "Annual" at bounding box center [824, 254] width 84 height 36
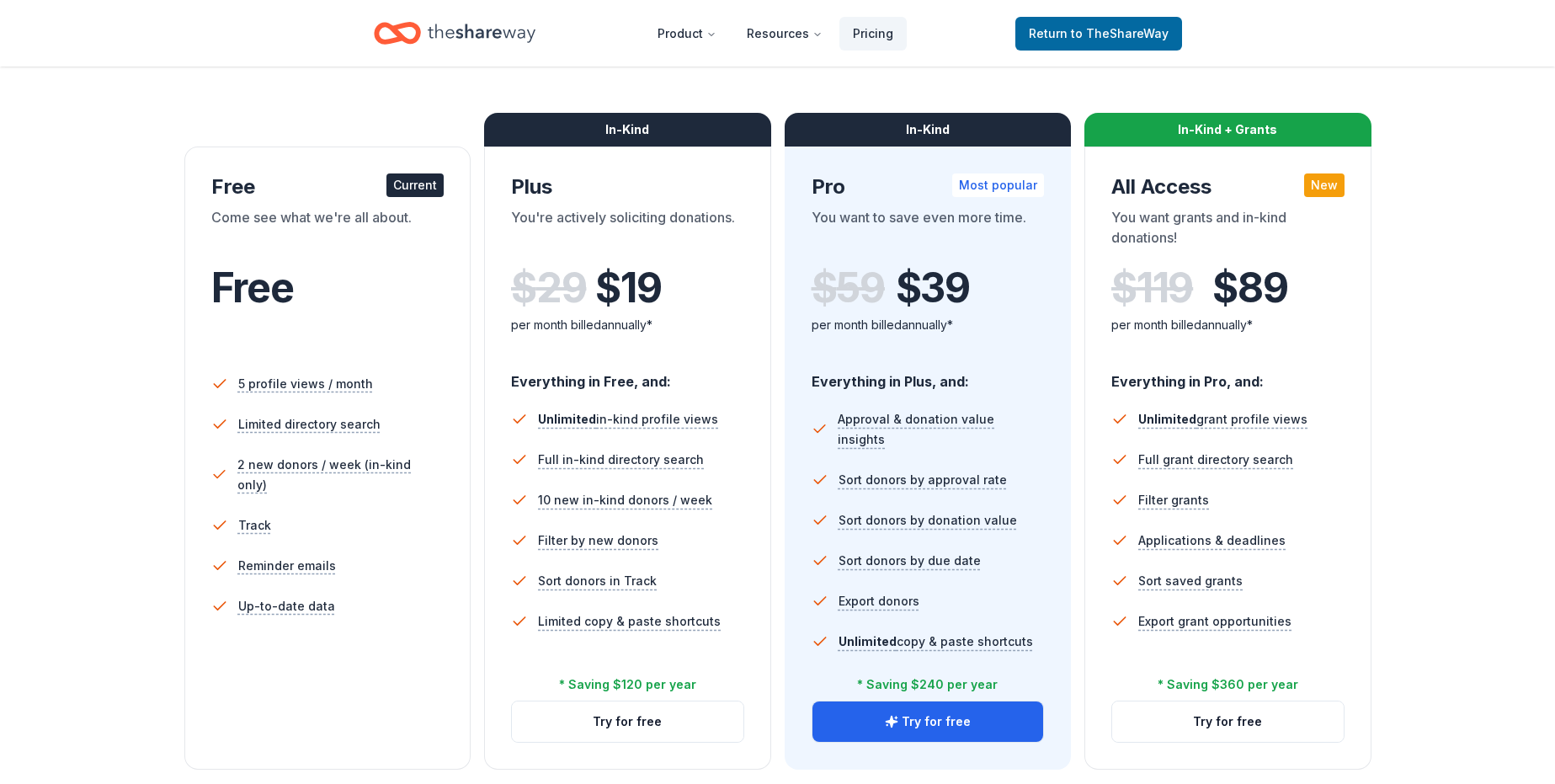
scroll to position [168, 0]
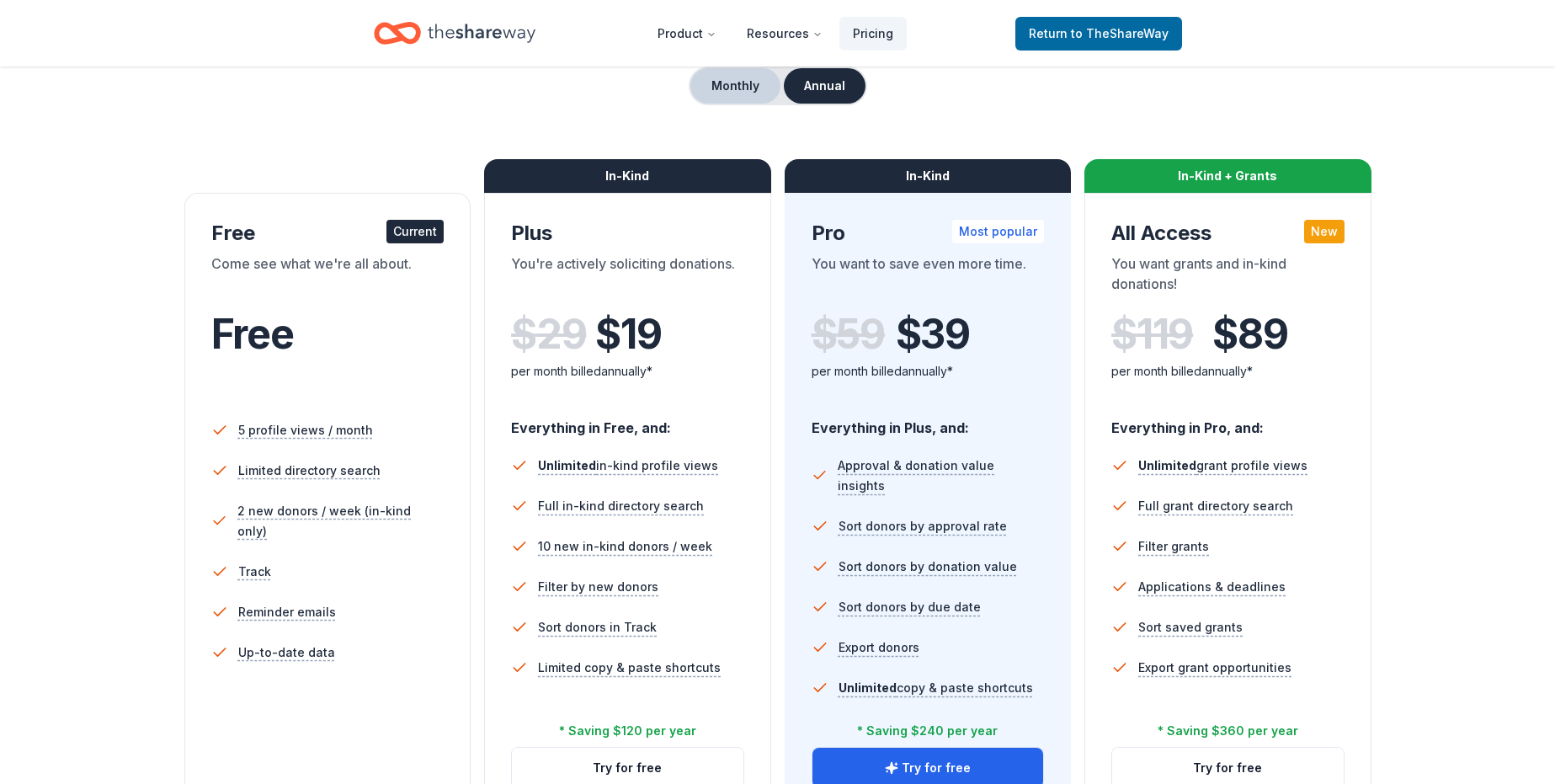
click at [749, 95] on button "Monthly" at bounding box center [735, 86] width 90 height 36
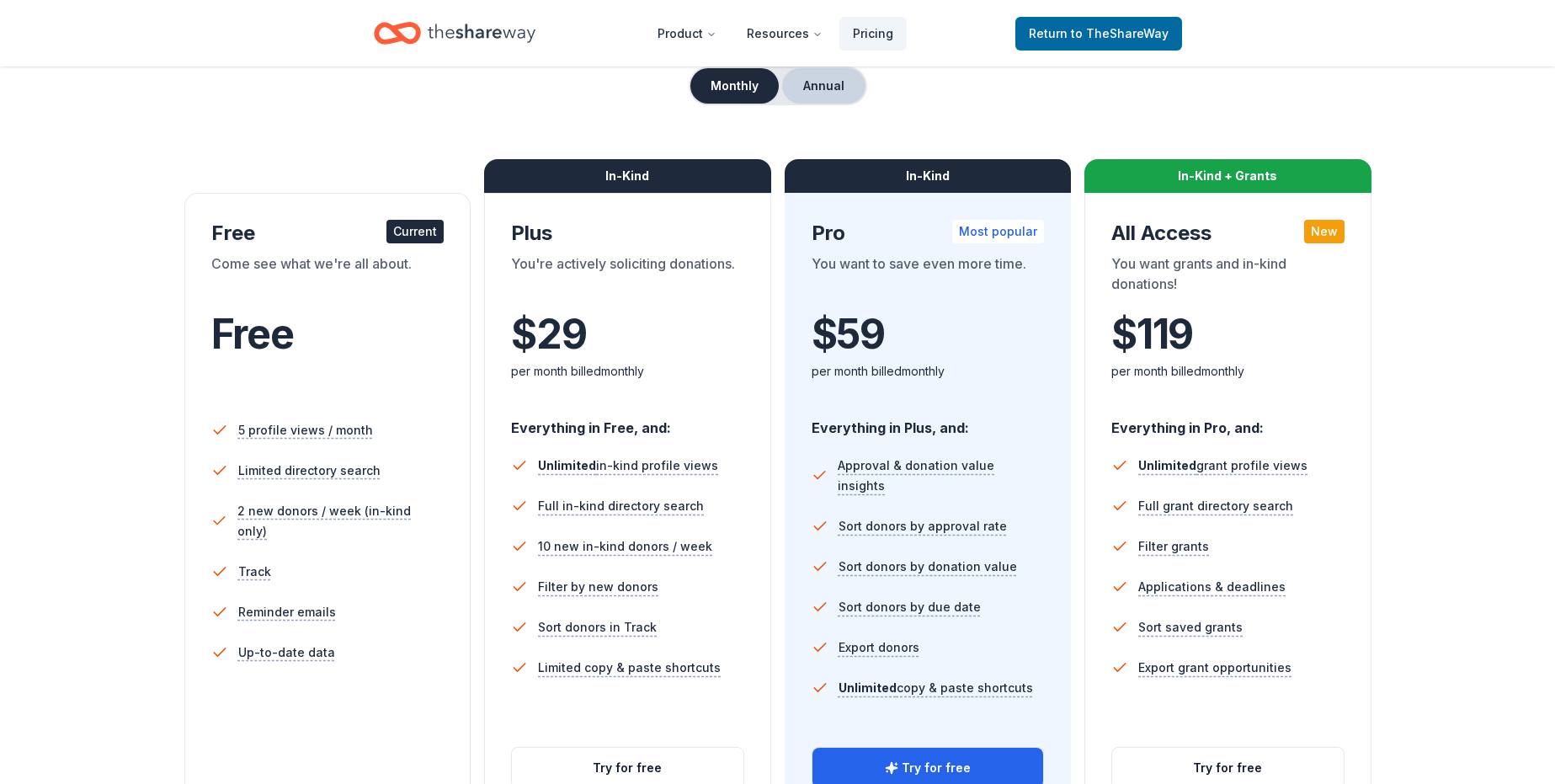
click at [811, 84] on button "Annual" at bounding box center [824, 86] width 84 height 36
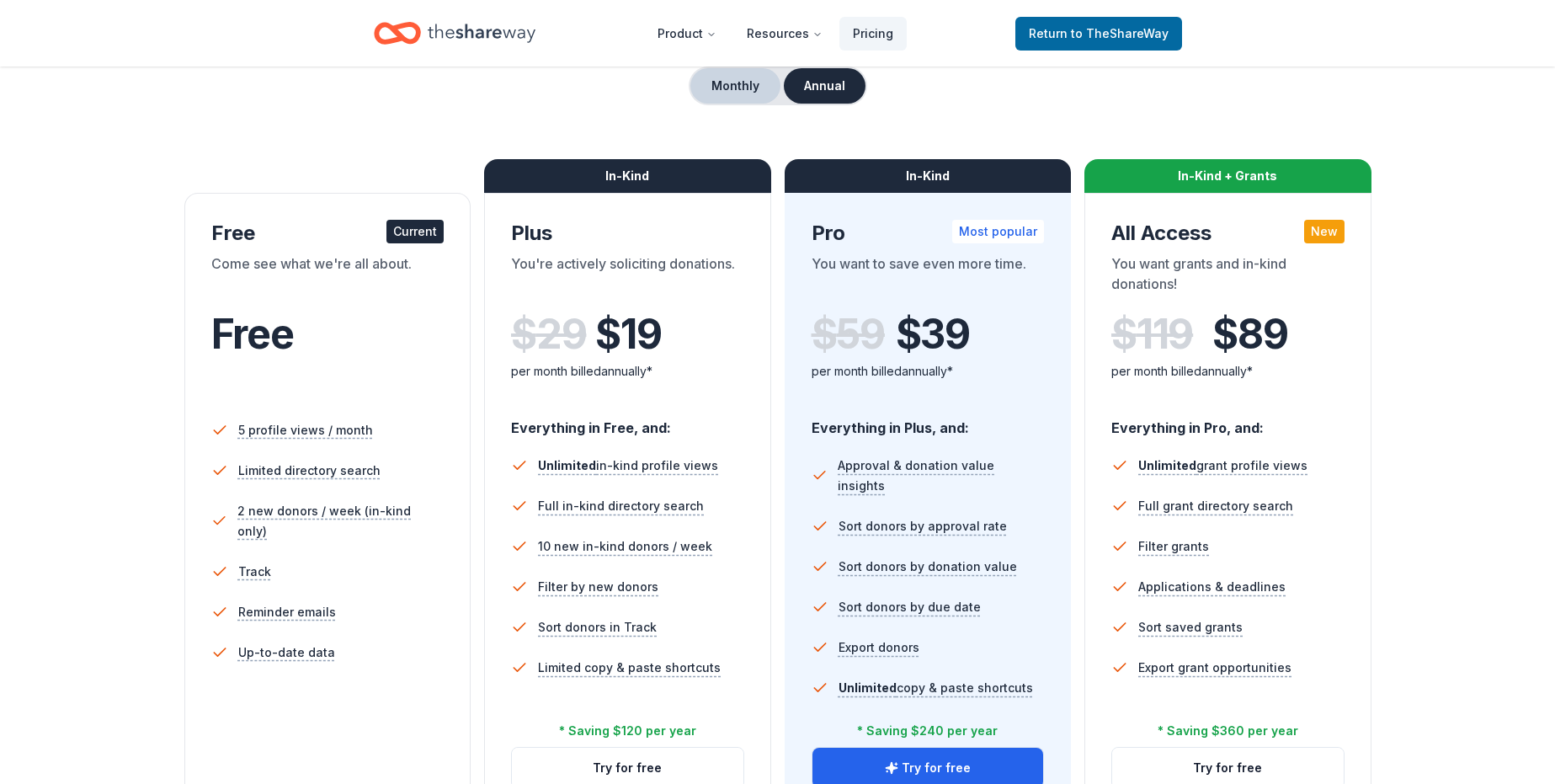
click at [749, 95] on button "Monthly" at bounding box center [735, 86] width 90 height 36
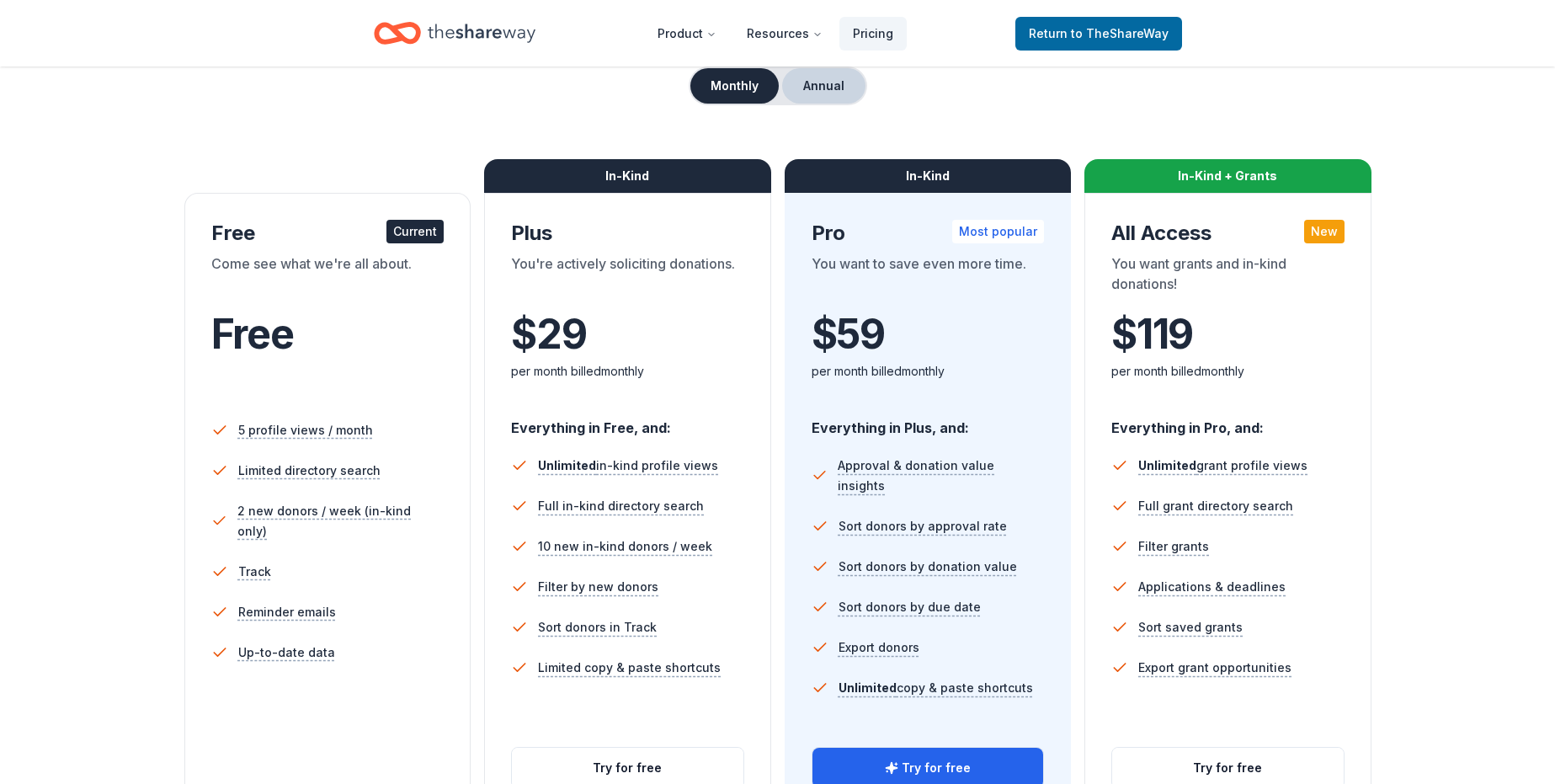
click at [826, 95] on button "Annual" at bounding box center [824, 86] width 84 height 36
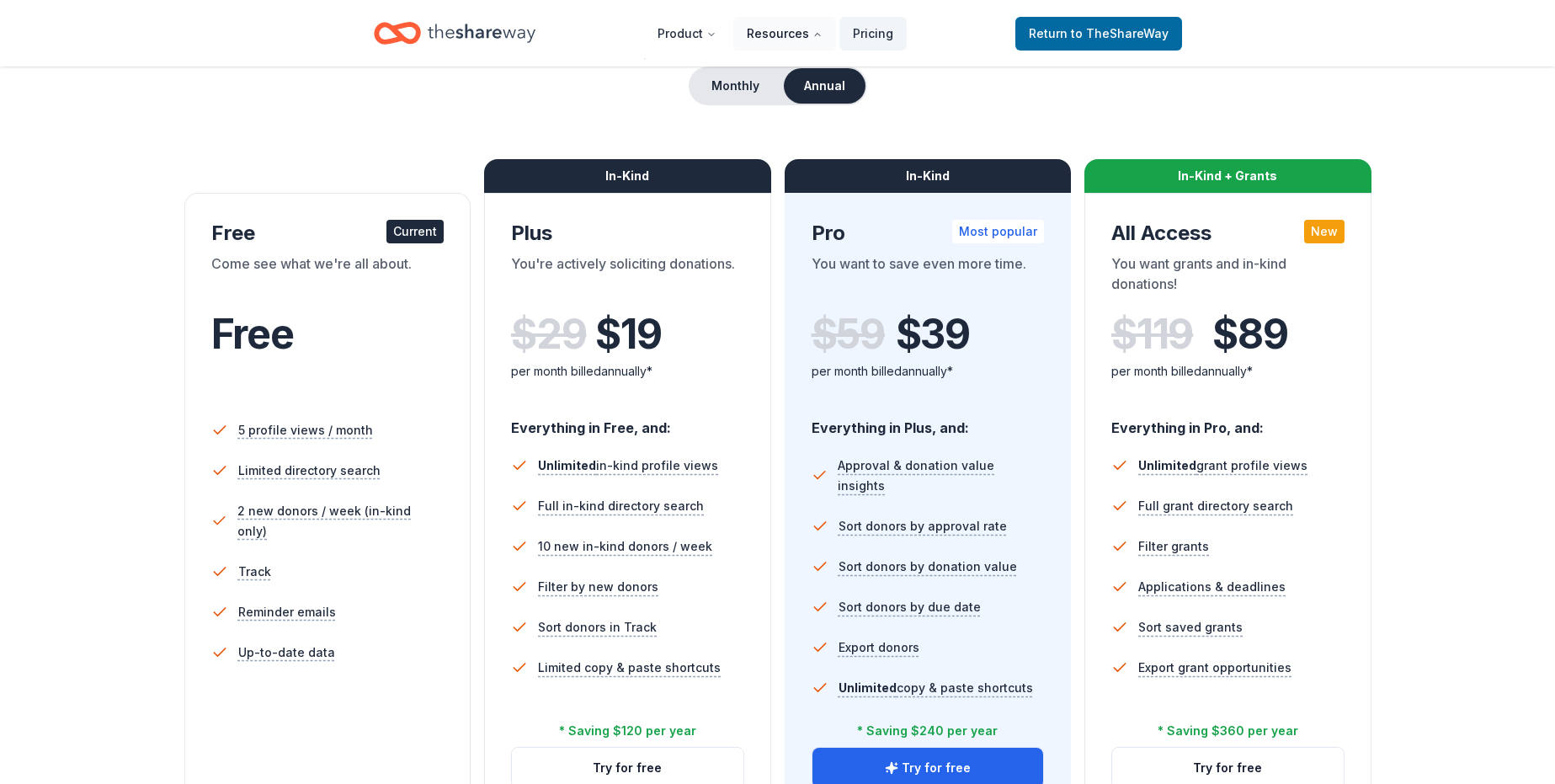
click at [790, 28] on button "Resources" at bounding box center [785, 34] width 103 height 34
click at [788, 29] on button "Resources" at bounding box center [785, 34] width 103 height 34
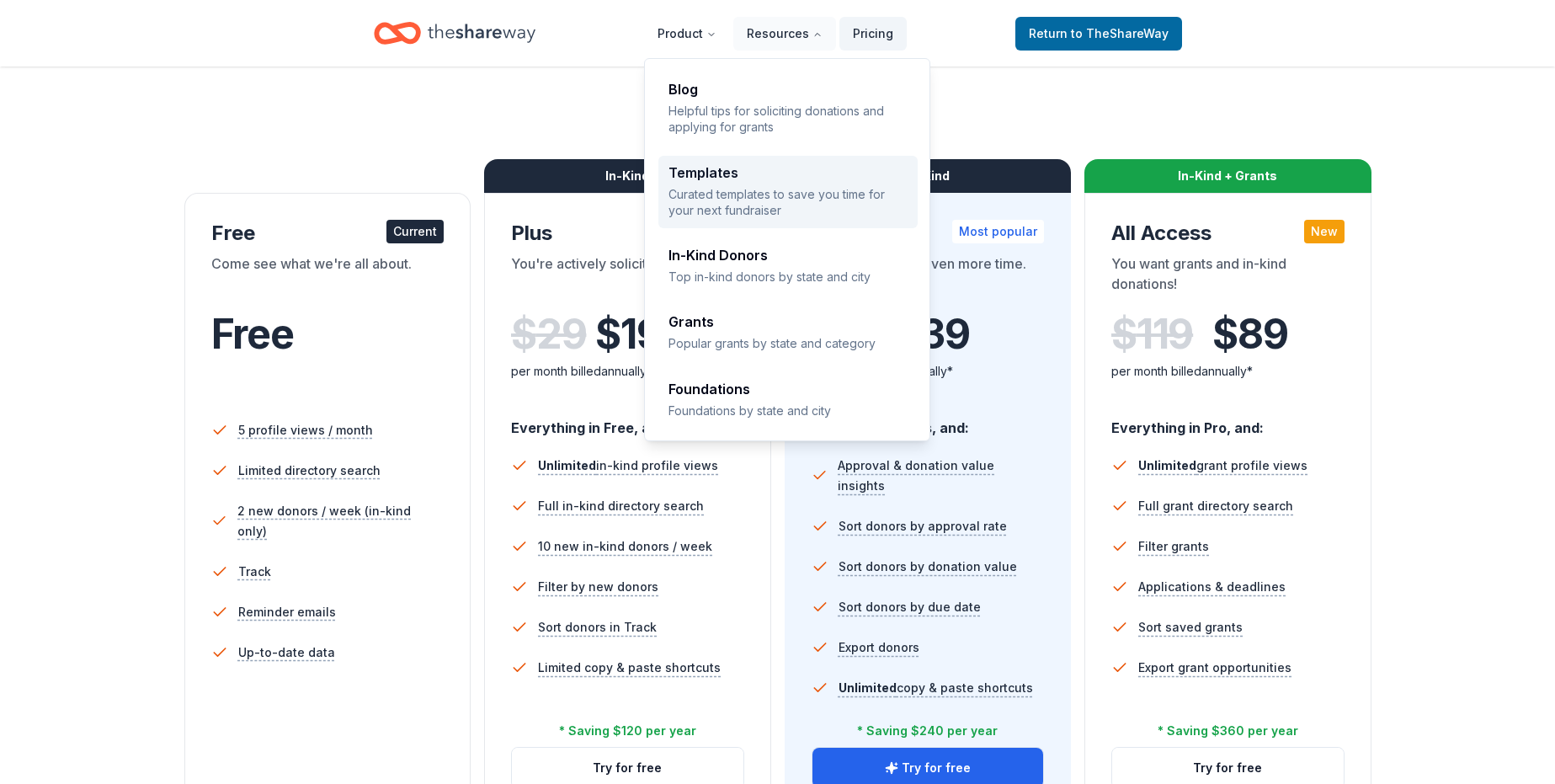
click at [772, 205] on p "Curated templates to save you time for your next fundraiser" at bounding box center [788, 202] width 239 height 33
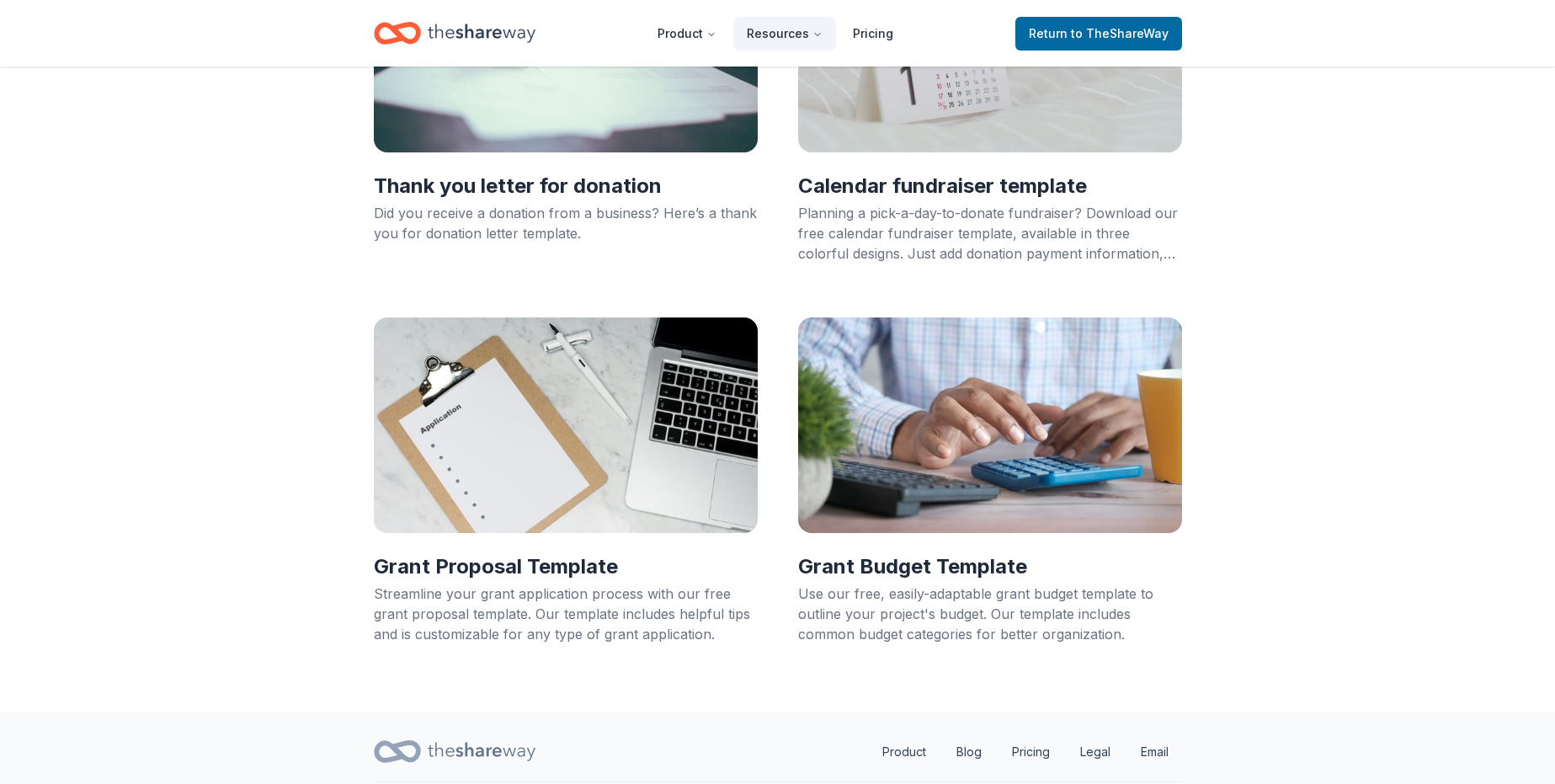
scroll to position [734, 0]
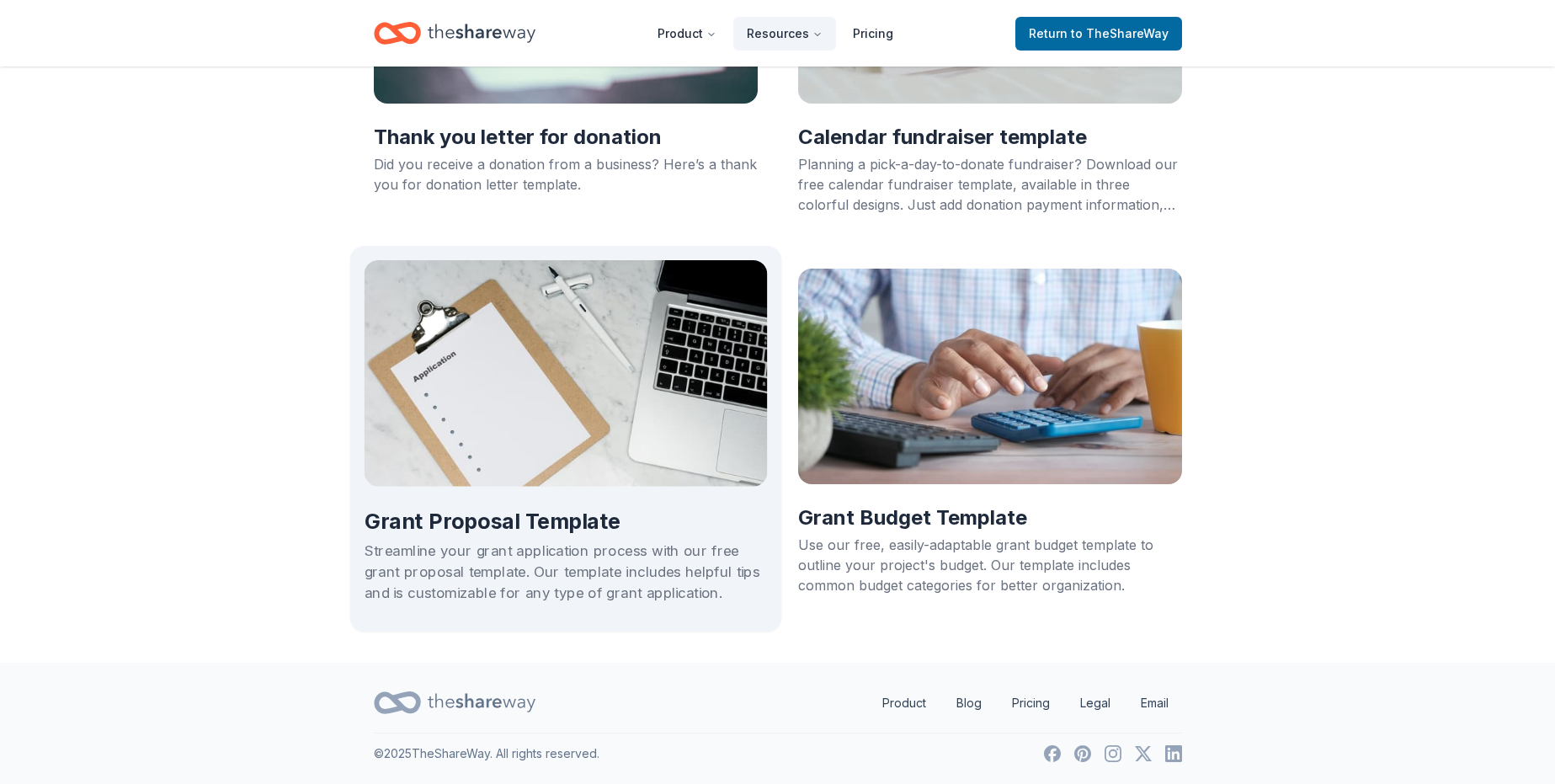
click at [474, 517] on h2 "Grant Proposal Template" at bounding box center [565, 522] width 404 height 28
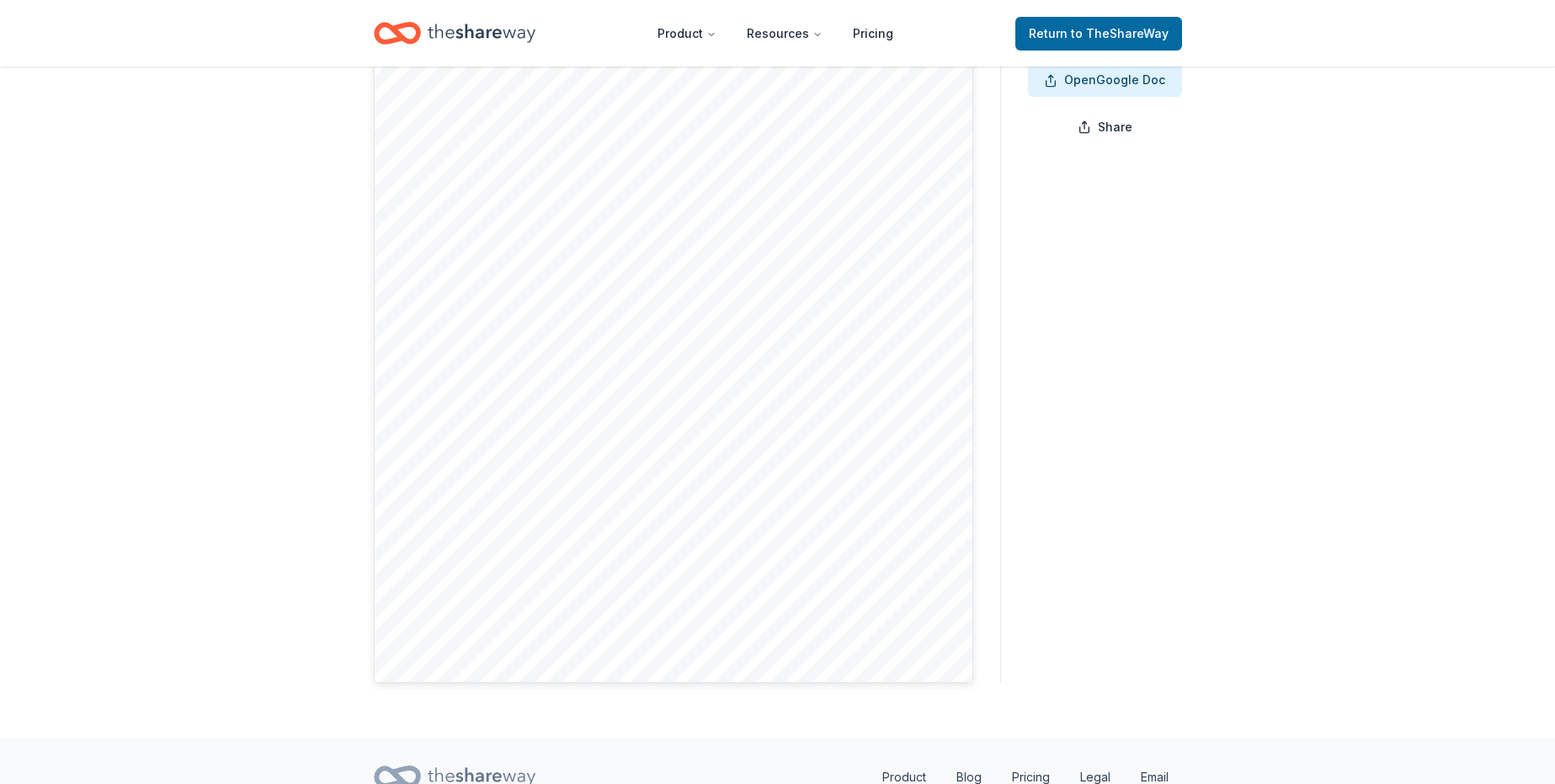
scroll to position [168, 0]
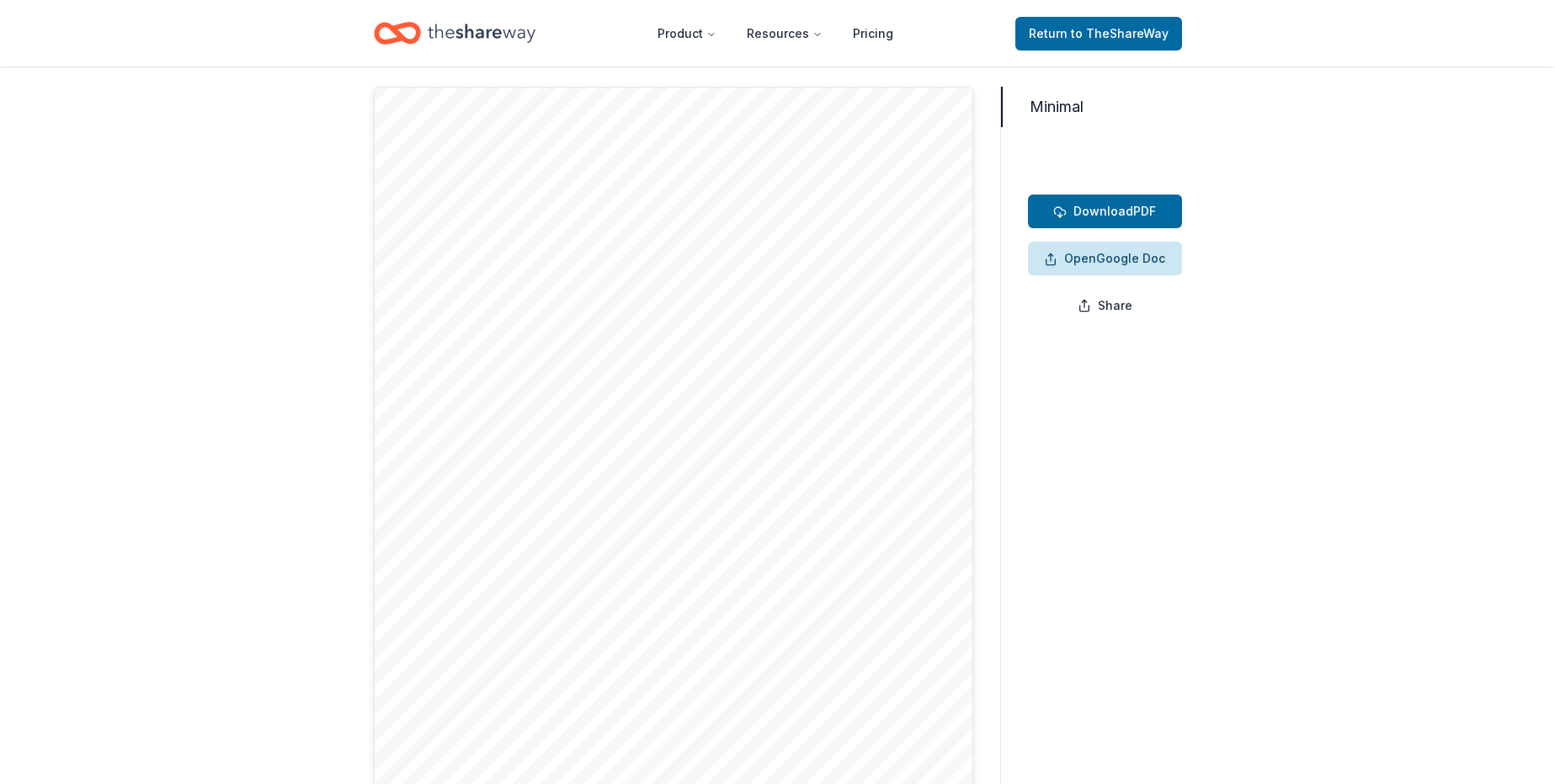
click at [1096, 255] on span "Open" at bounding box center [1080, 258] width 32 height 14
